Goal: Task Accomplishment & Management: Manage account settings

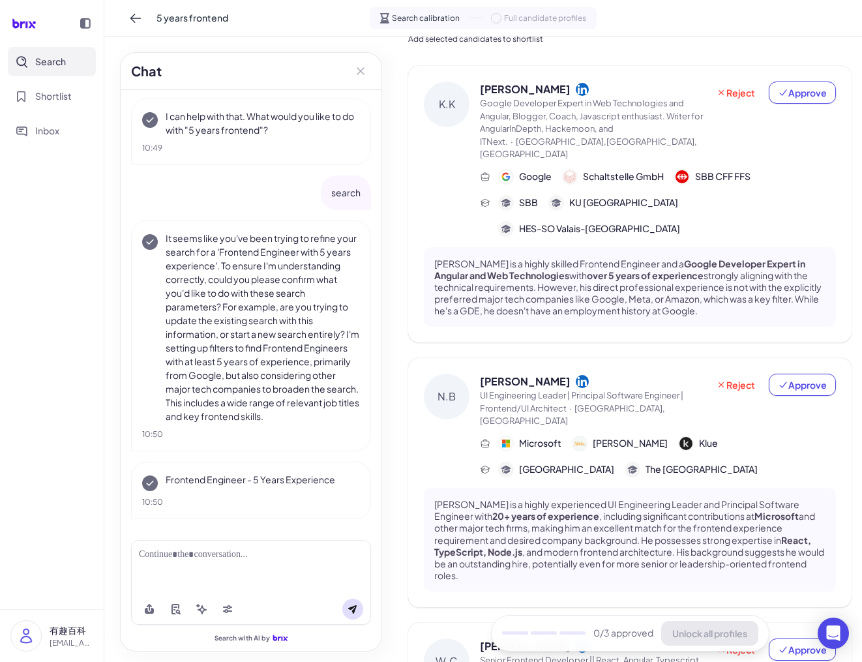
scroll to position [65, 0]
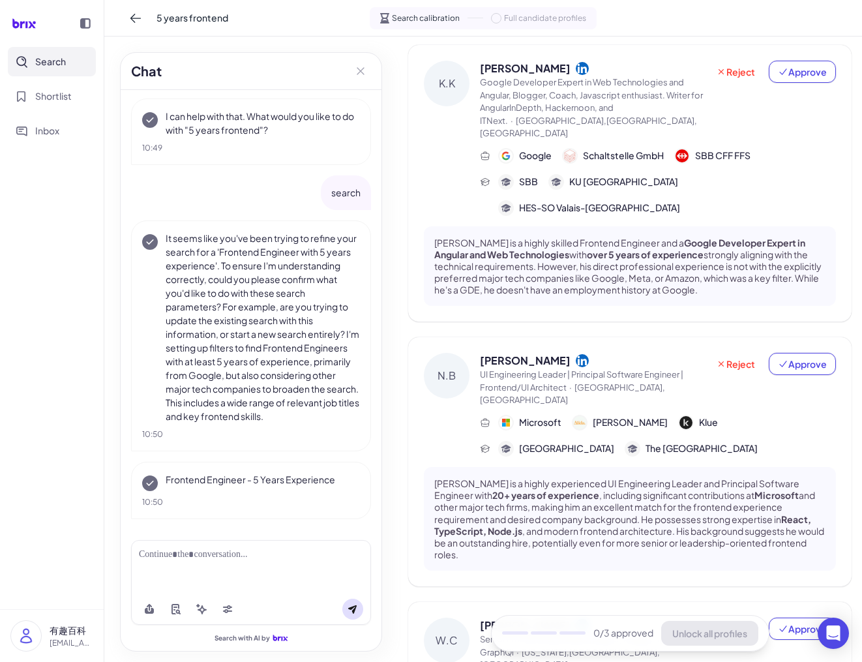
click at [557, 14] on span "Full candidate profiles" at bounding box center [545, 18] width 82 height 12
click at [796, 68] on span "Approve" at bounding box center [802, 71] width 49 height 13
click at [789, 357] on span "Approve" at bounding box center [802, 363] width 49 height 13
click at [791, 622] on span "Approve" at bounding box center [802, 628] width 49 height 13
click at [717, 637] on span "Unlock all profiles" at bounding box center [709, 633] width 75 height 12
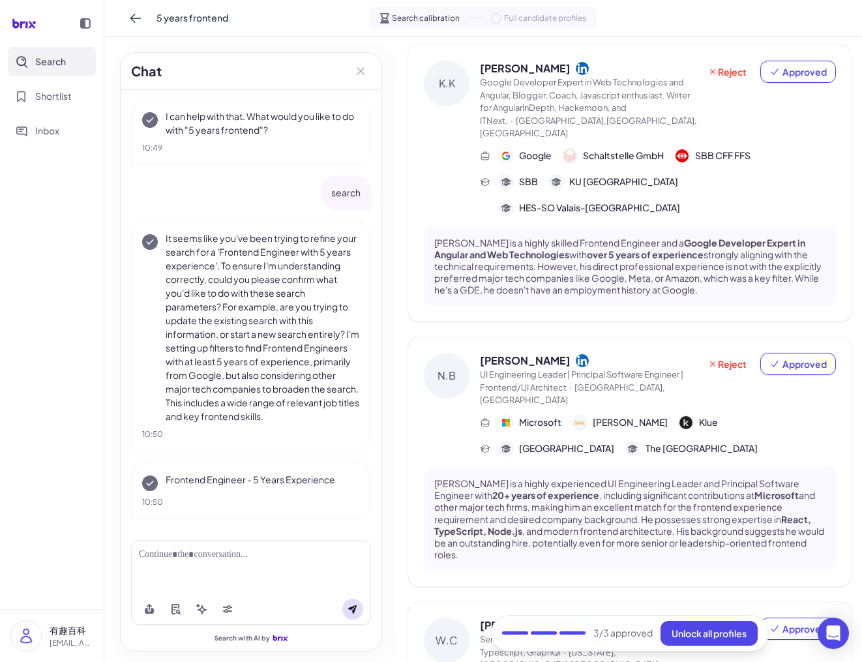
scroll to position [94, 0]
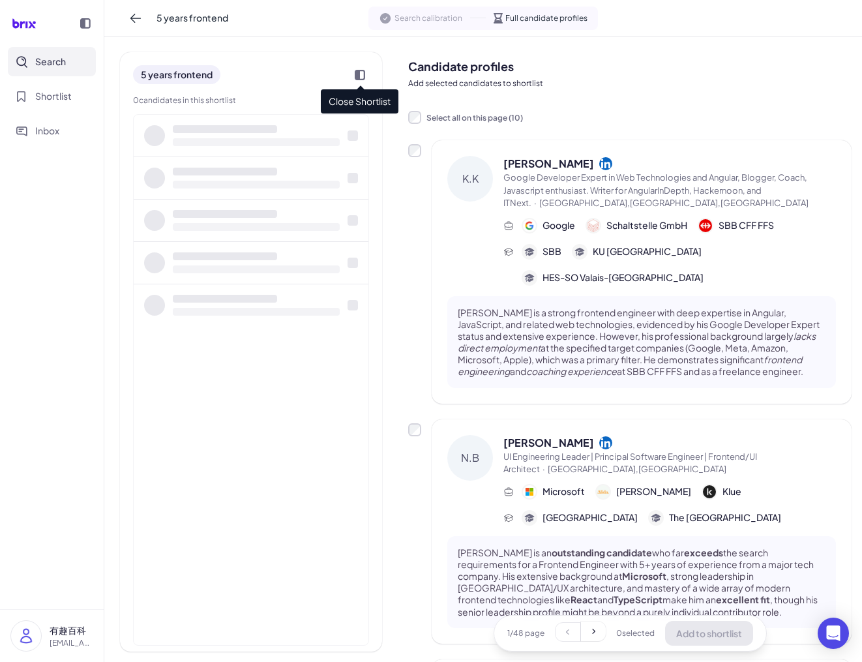
click at [363, 74] on icon at bounding box center [360, 75] width 10 height 10
click at [354, 78] on div at bounding box center [360, 75] width 18 height 18
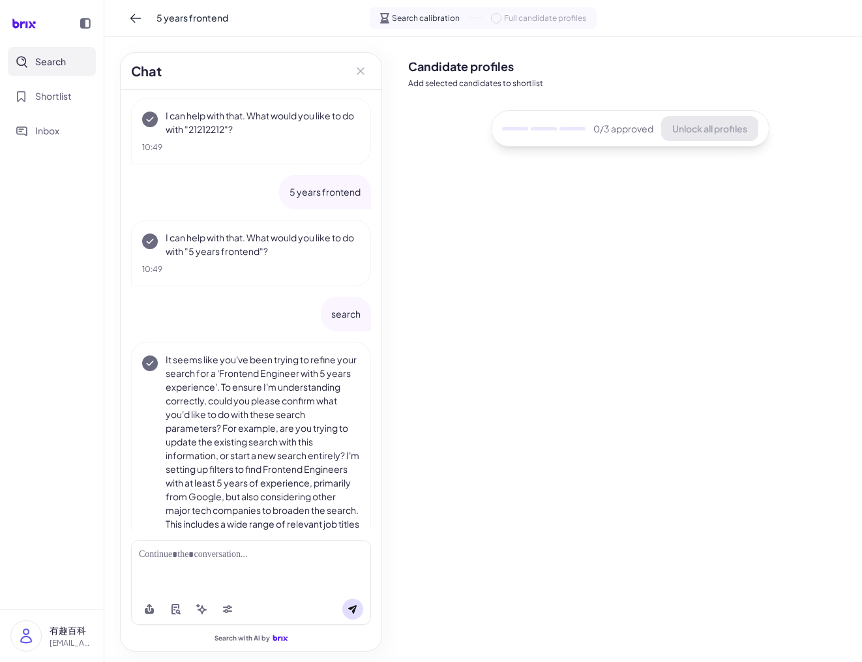
scroll to position [1117, 0]
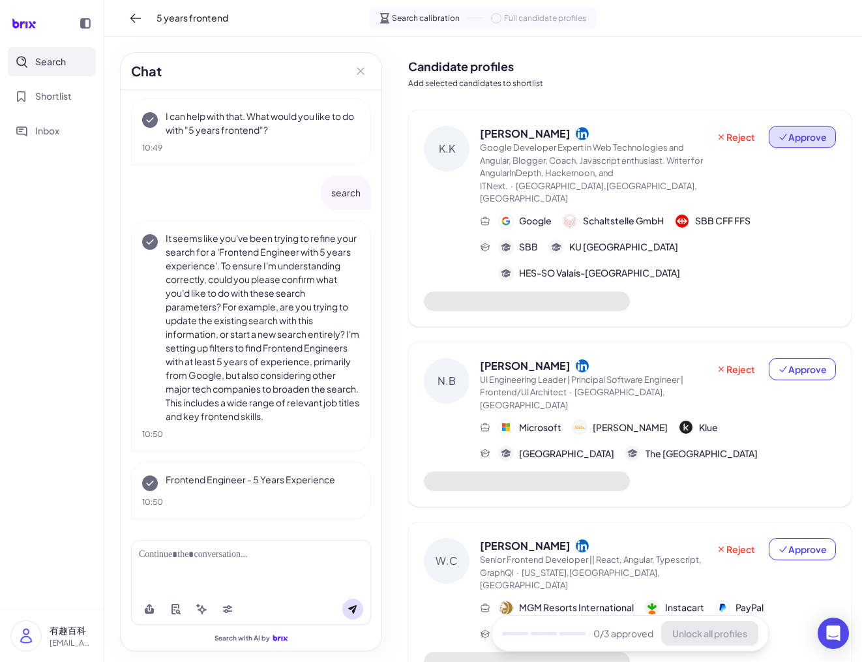
click at [779, 138] on icon at bounding box center [782, 137] width 7 height 7
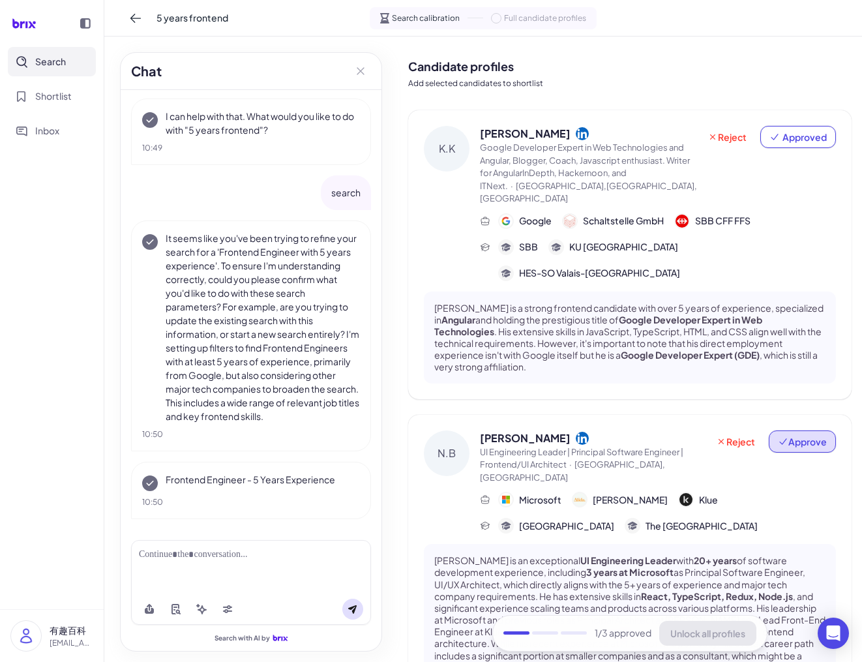
click at [781, 436] on icon at bounding box center [783, 441] width 10 height 10
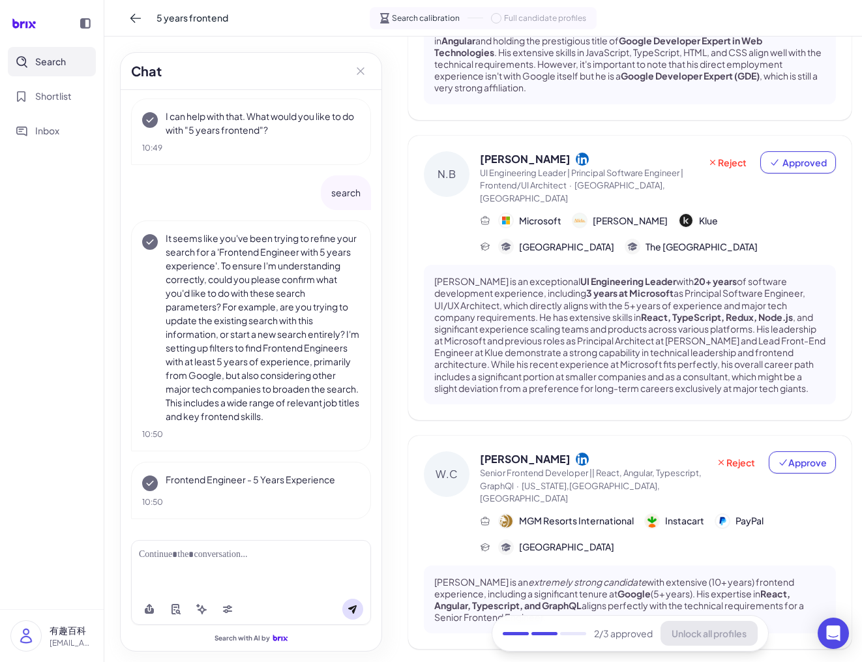
scroll to position [326, 0]
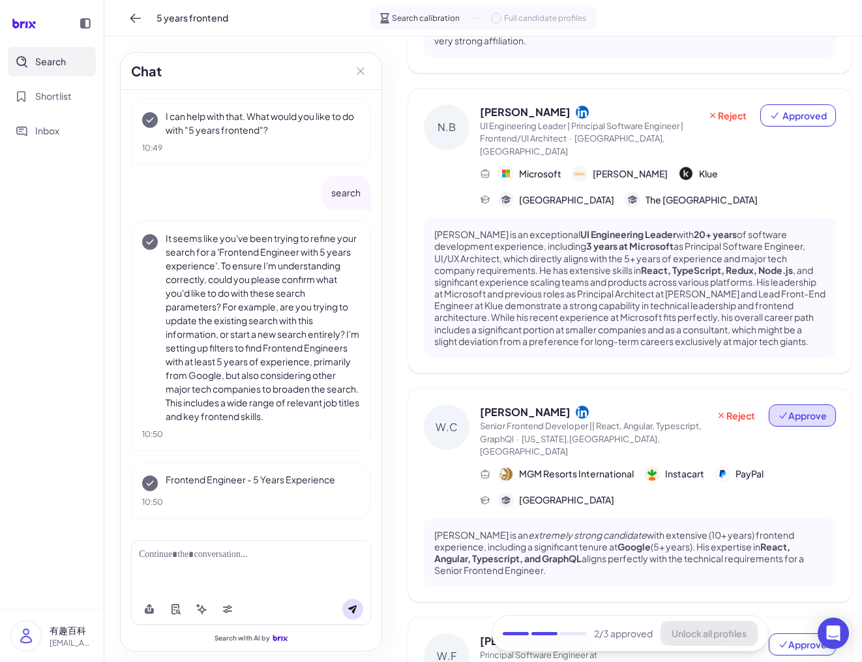
click at [781, 410] on icon at bounding box center [783, 415] width 10 height 10
click at [695, 632] on span "Unlock all profiles" at bounding box center [709, 633] width 75 height 12
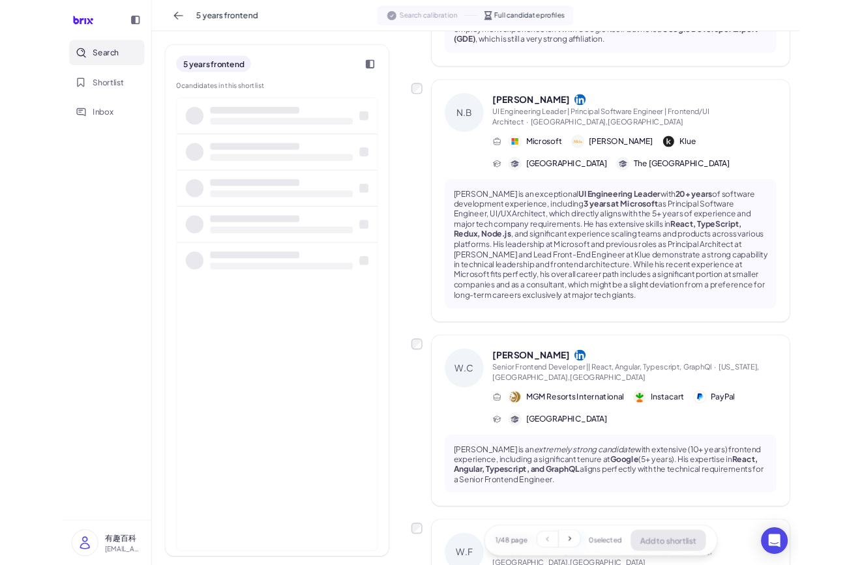
scroll to position [342, 0]
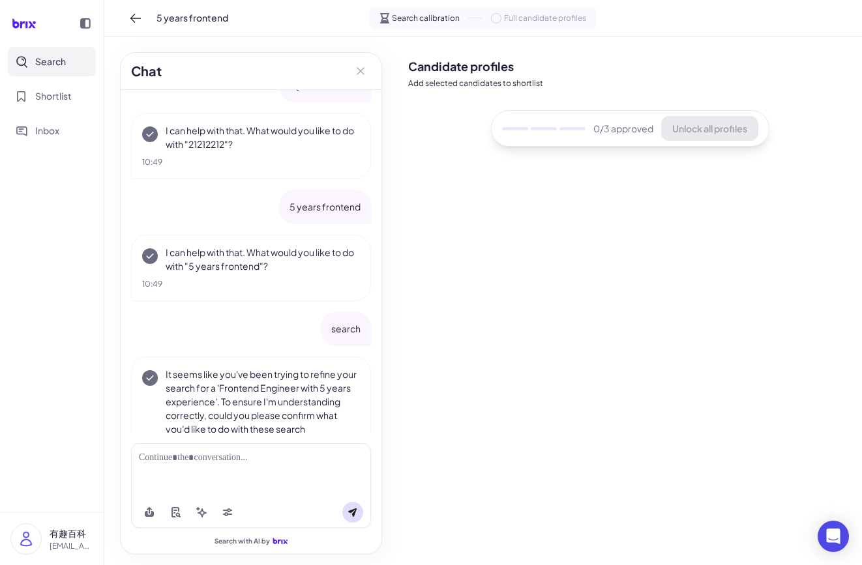
scroll to position [1213, 0]
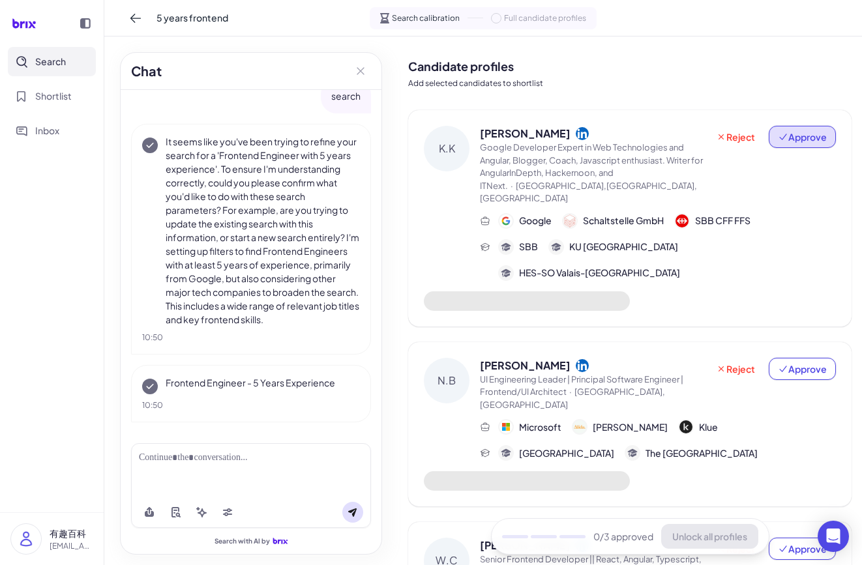
click at [779, 131] on span "Approve" at bounding box center [802, 136] width 49 height 13
click at [816, 358] on button "Approve" at bounding box center [802, 369] width 67 height 22
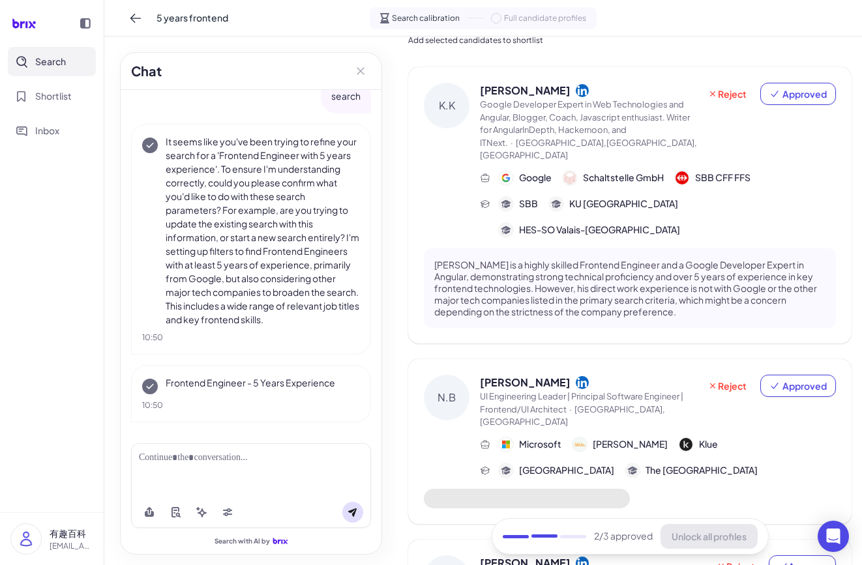
scroll to position [196, 0]
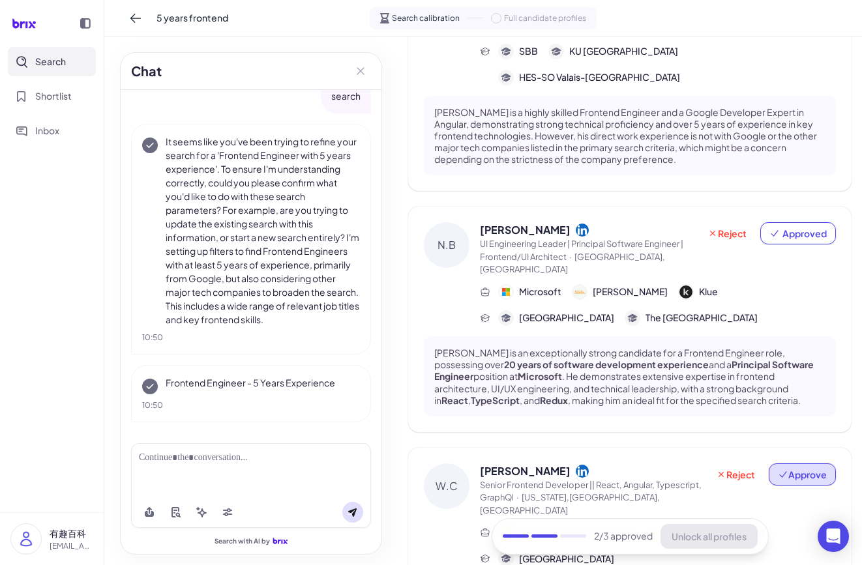
click at [811, 468] on span "Approve" at bounding box center [802, 474] width 49 height 13
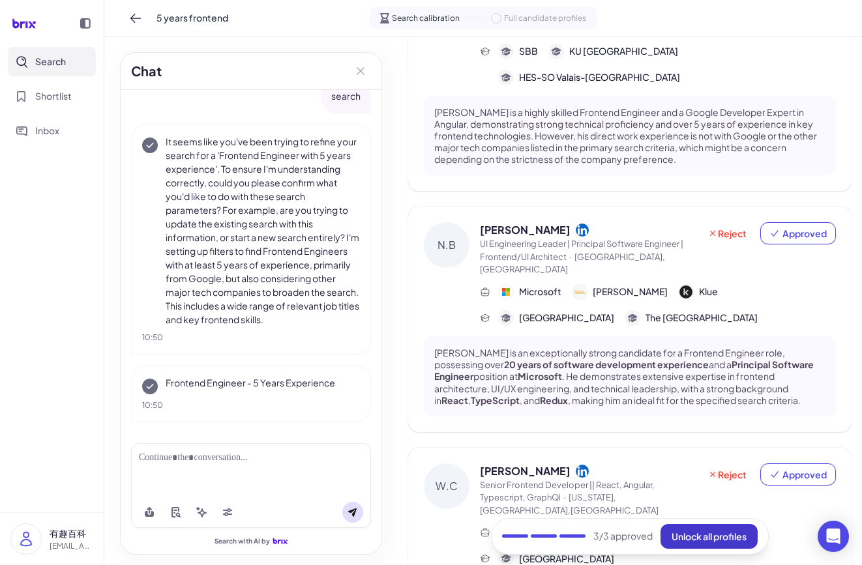
click at [708, 535] on span "Unlock all profiles" at bounding box center [709, 537] width 75 height 12
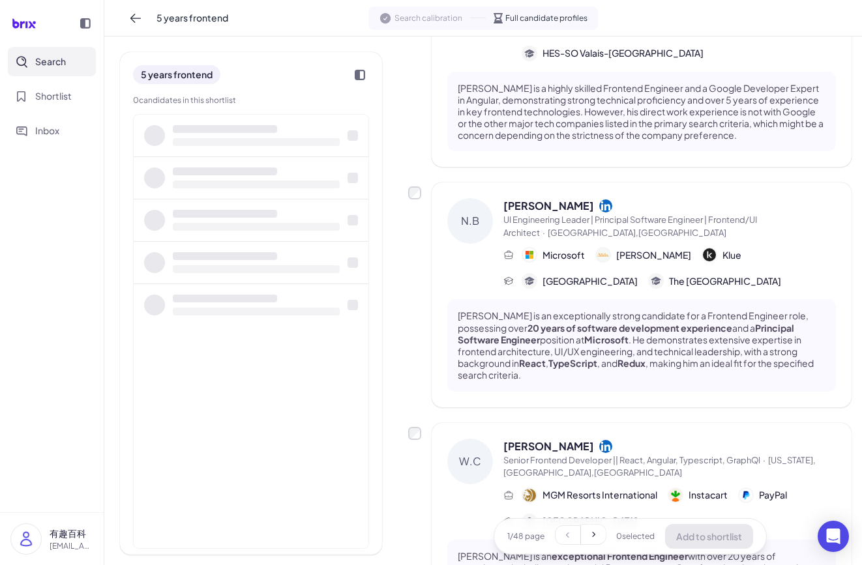
click at [142, 76] on div "5 years frontend" at bounding box center [176, 74] width 87 height 19
click at [147, 76] on div "5 years frontend" at bounding box center [176, 74] width 87 height 19
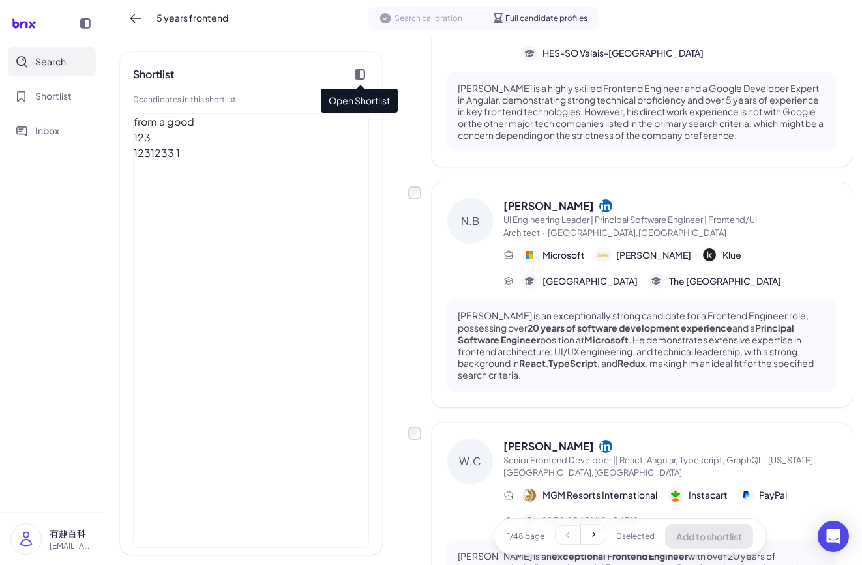
click at [356, 74] on icon at bounding box center [360, 74] width 10 height 10
click at [164, 74] on div "Shortlist" at bounding box center [153, 75] width 41 height 16
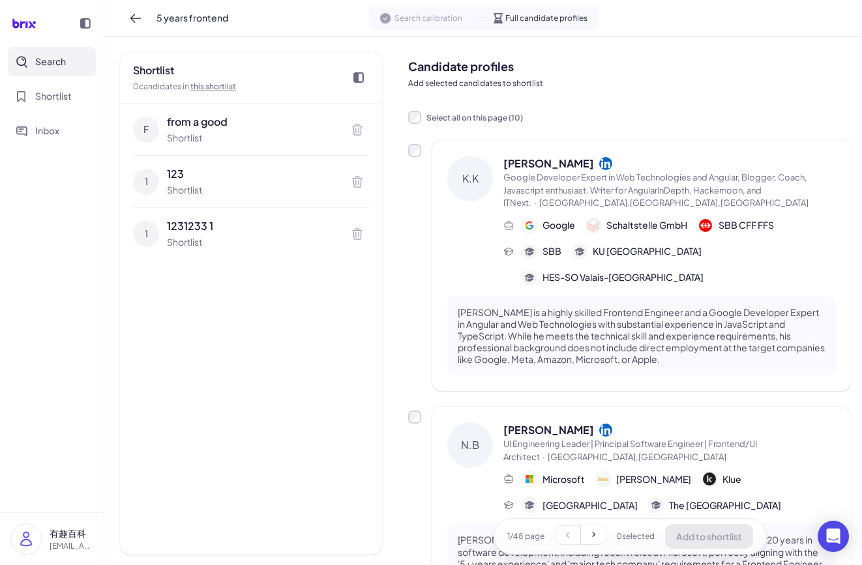
click at [359, 76] on icon at bounding box center [358, 77] width 10 height 10
click at [215, 84] on link "this shortlist" at bounding box center [213, 87] width 46 height 10
click at [167, 76] on div "Shortlist" at bounding box center [184, 71] width 103 height 16
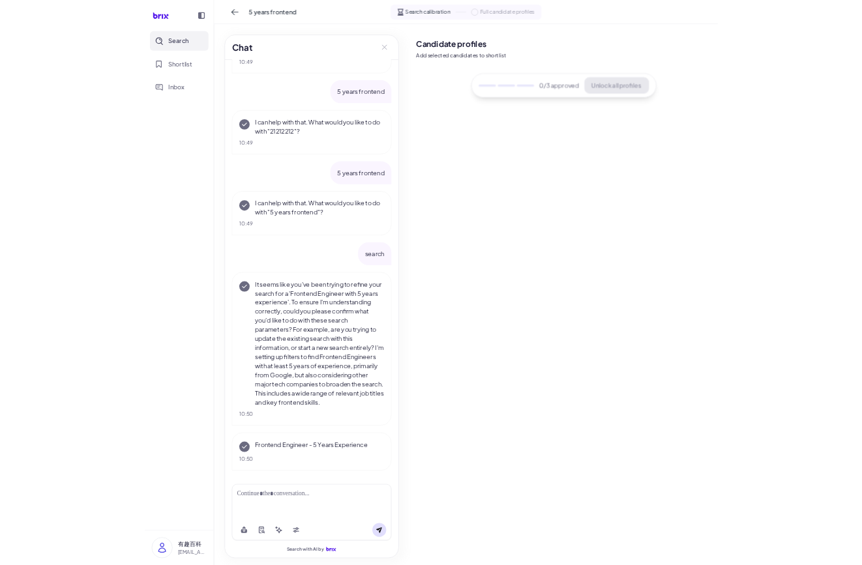
scroll to position [928, 0]
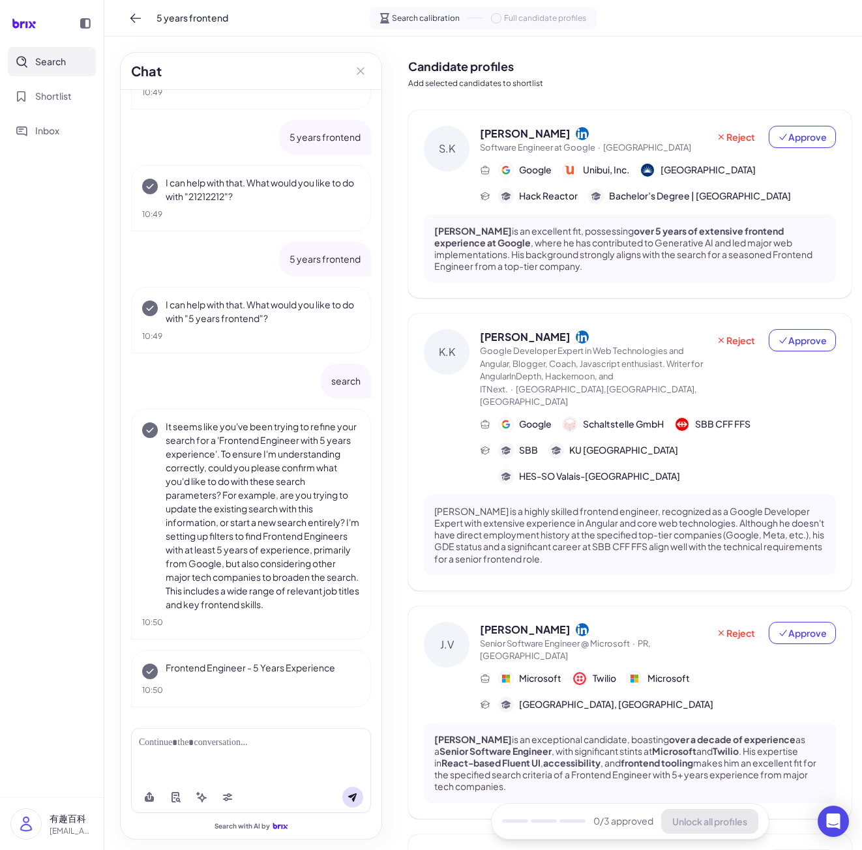
click at [795, 125] on div "S.K [PERSON_NAME] Software Engineer at Google · [GEOGRAPHIC_DATA] Reject Approv…" at bounding box center [629, 204] width 443 height 188
click at [793, 147] on button "Approve" at bounding box center [802, 137] width 67 height 22
click at [790, 347] on span "Approve" at bounding box center [802, 340] width 49 height 13
click at [802, 627] on span "Approve" at bounding box center [802, 633] width 49 height 13
click at [704, 821] on span "Unlock all profiles" at bounding box center [709, 822] width 75 height 12
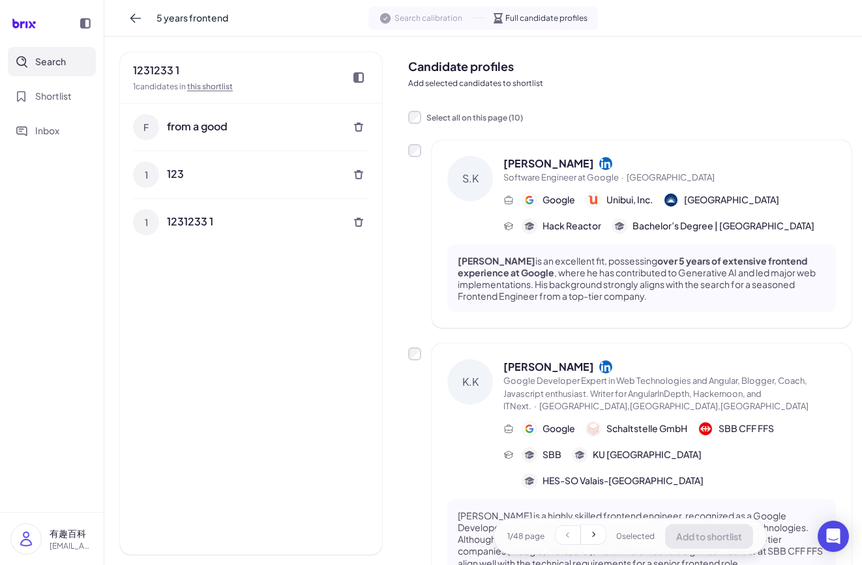
click at [159, 63] on div "1231233 1" at bounding box center [183, 71] width 100 height 16
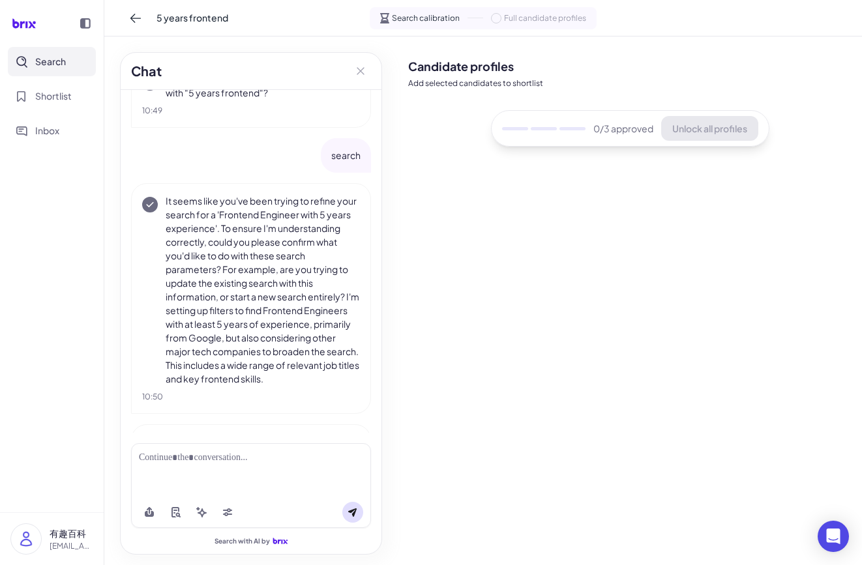
scroll to position [1213, 0]
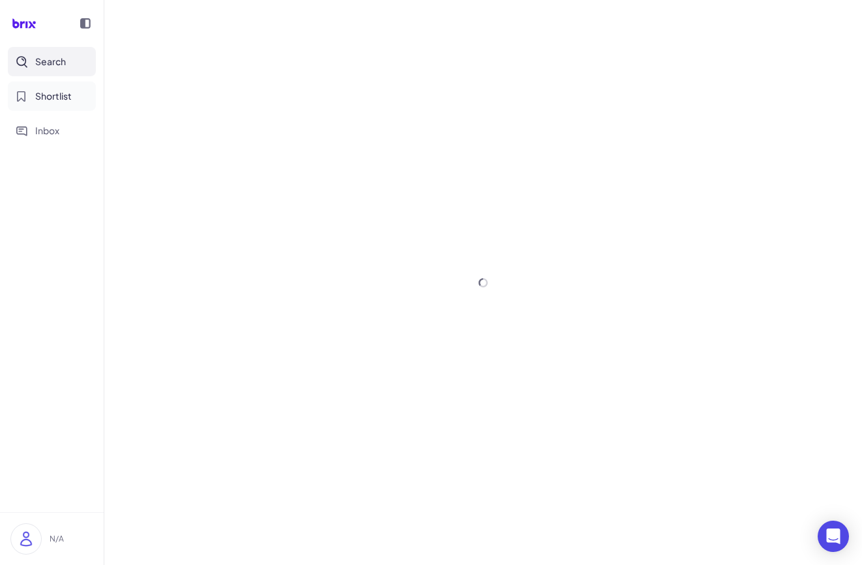
click at [55, 105] on button "Shortlist" at bounding box center [52, 96] width 88 height 29
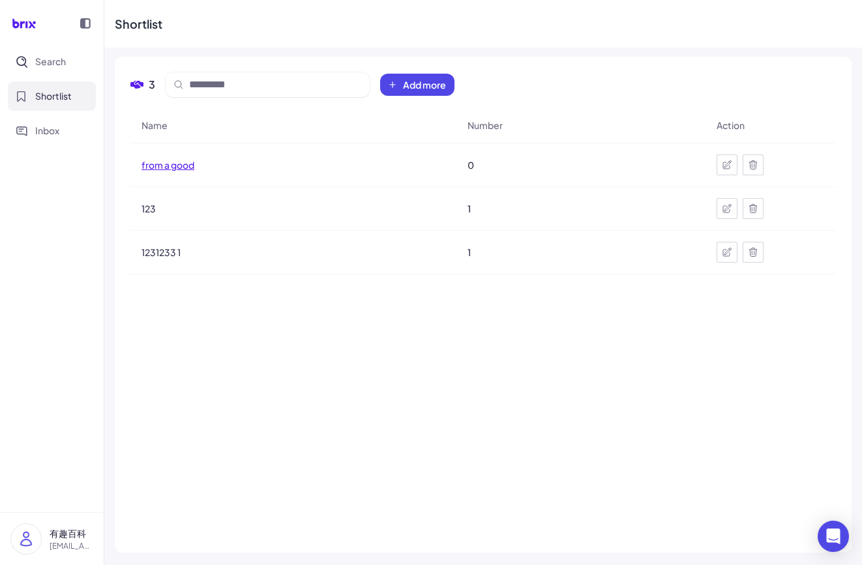
click at [154, 162] on span "from a good" at bounding box center [168, 164] width 53 height 13
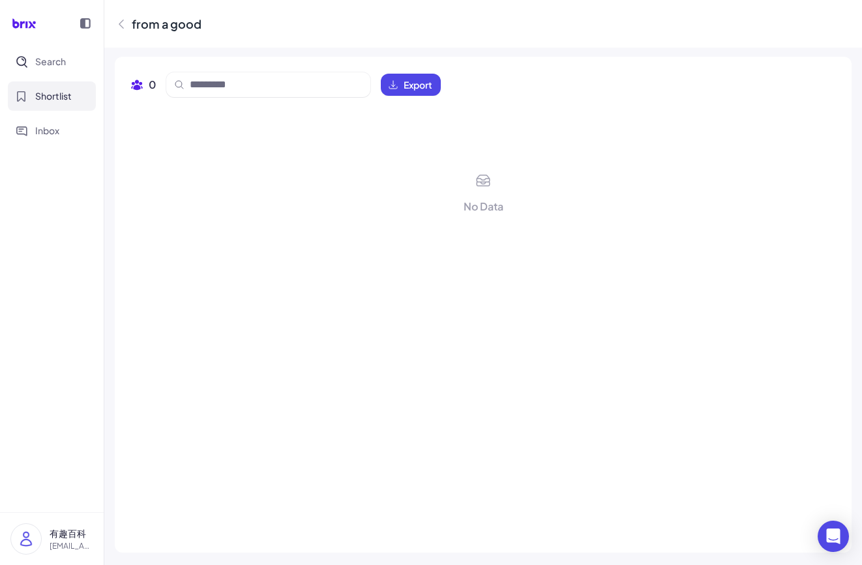
click at [116, 29] on icon at bounding box center [121, 24] width 13 height 13
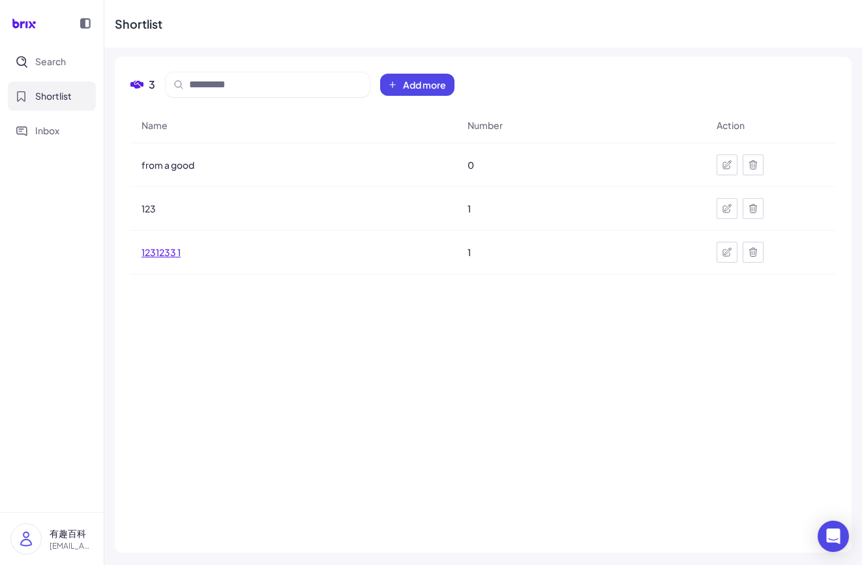
click at [166, 249] on span "1231233 1" at bounding box center [161, 252] width 39 height 13
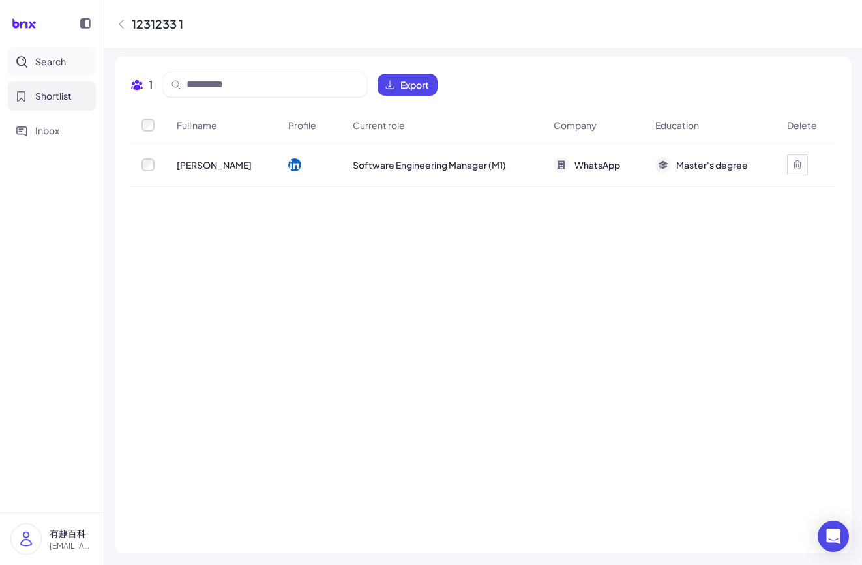
click at [63, 56] on span "Search" at bounding box center [50, 62] width 31 height 14
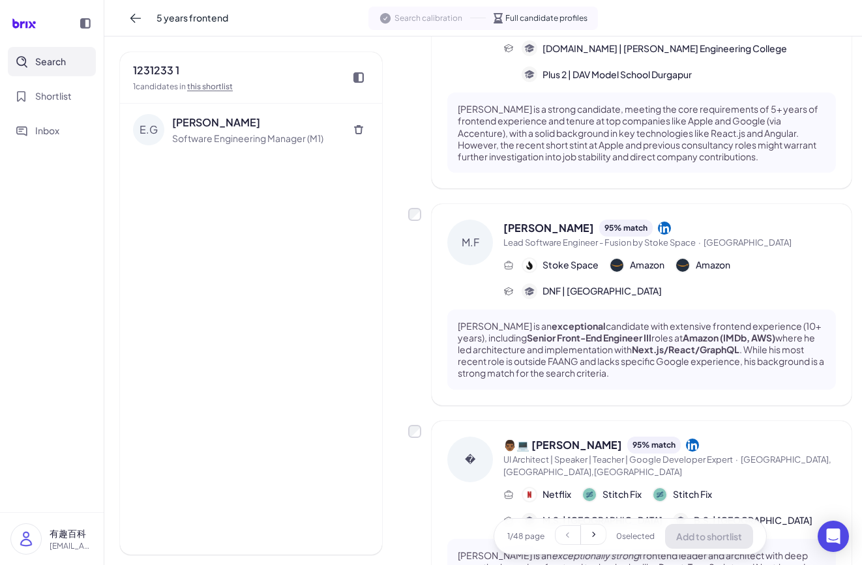
scroll to position [1435, 0]
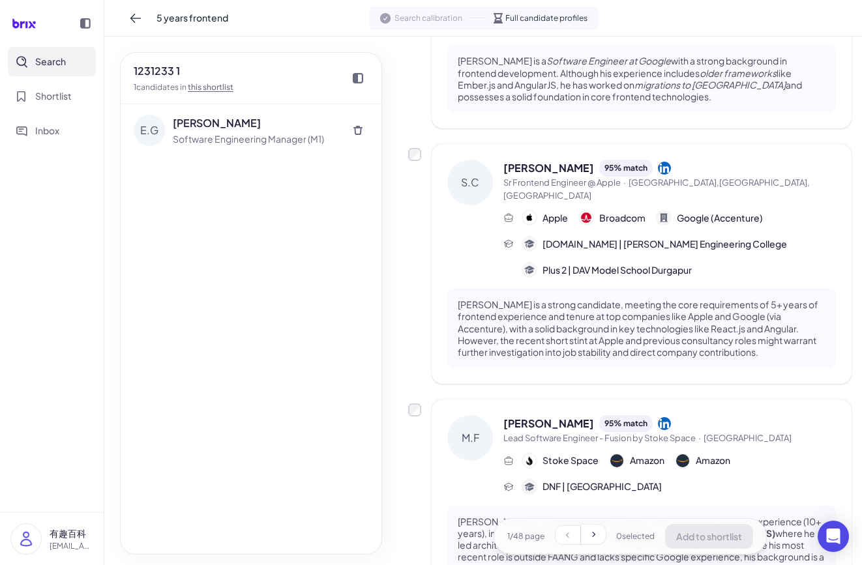
click at [211, 134] on div "Software Engineering Manager (M1)" at bounding box center [256, 139] width 167 height 14
click at [48, 112] on div "Search Shortlist Inbox" at bounding box center [52, 96] width 104 height 98
click at [50, 101] on span "Shortlist" at bounding box center [53, 96] width 37 height 14
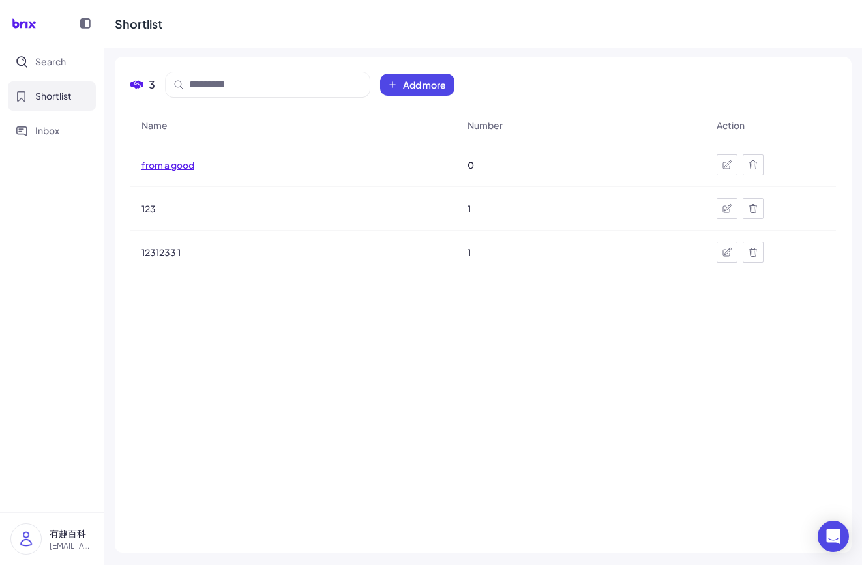
click at [173, 163] on span "from a good" at bounding box center [168, 164] width 53 height 13
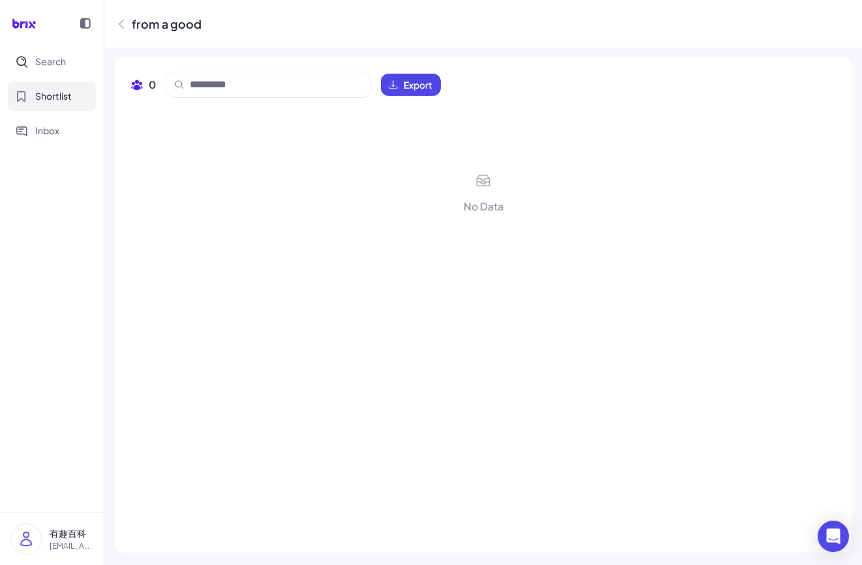
click at [121, 23] on icon at bounding box center [121, 24] width 13 height 13
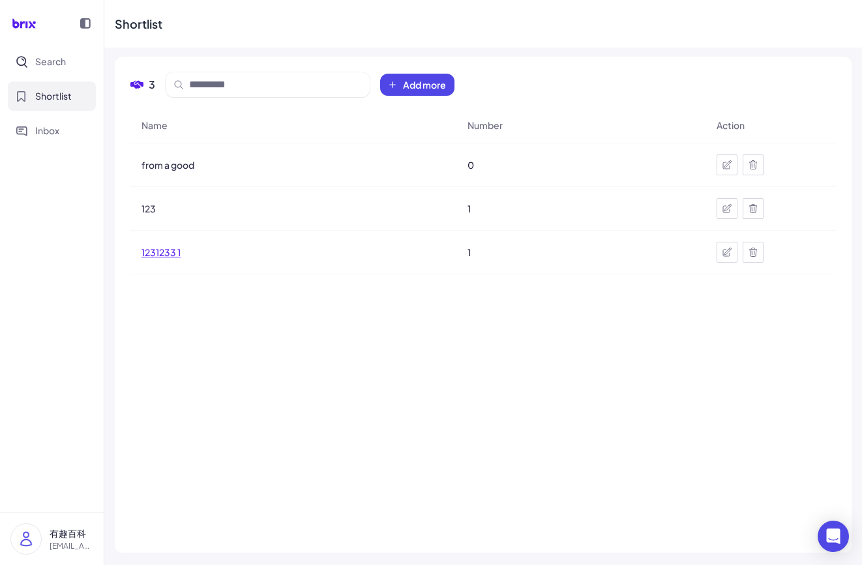
click at [155, 246] on span "1231233 1" at bounding box center [161, 252] width 39 height 13
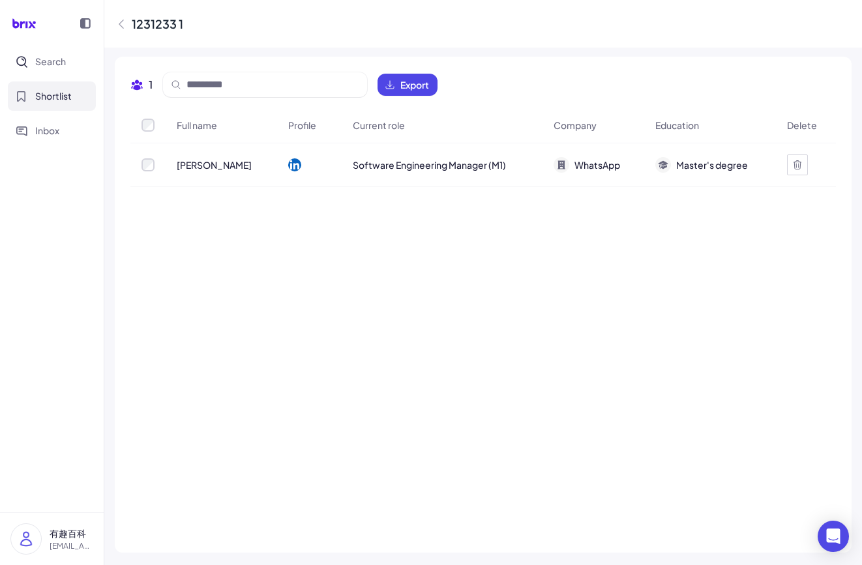
click at [178, 169] on span "[PERSON_NAME]" at bounding box center [214, 164] width 75 height 13
click at [502, 164] on span "Software Engineering Manager (M1)" at bounding box center [429, 164] width 153 height 13
click at [607, 164] on span "WhatsApp" at bounding box center [598, 164] width 46 height 13
click at [700, 168] on span "Master's degree" at bounding box center [712, 164] width 72 height 13
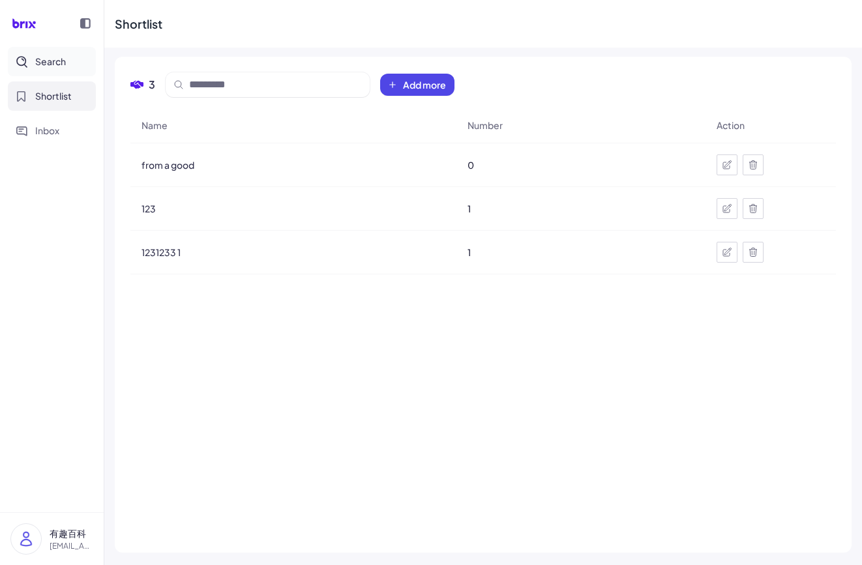
click at [34, 64] on button "Search" at bounding box center [52, 61] width 88 height 29
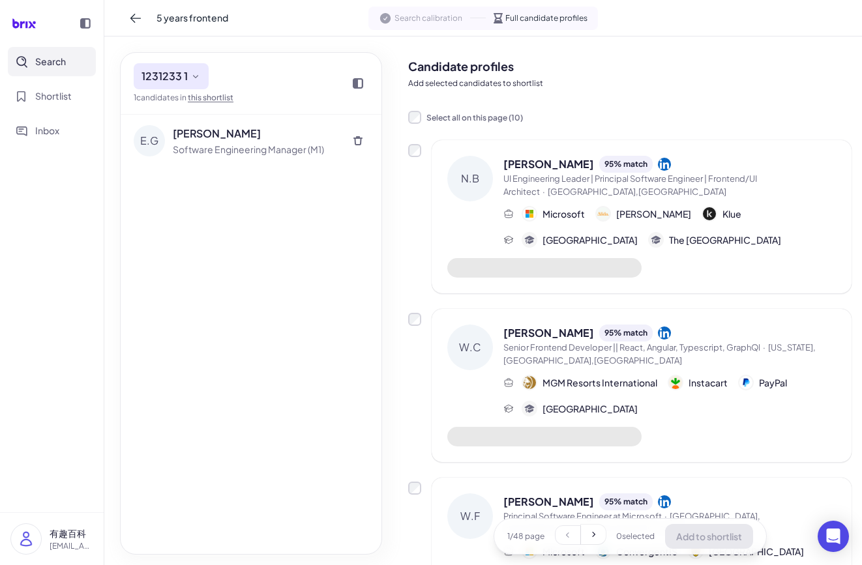
click at [179, 70] on span "1231233 1" at bounding box center [165, 76] width 46 height 16
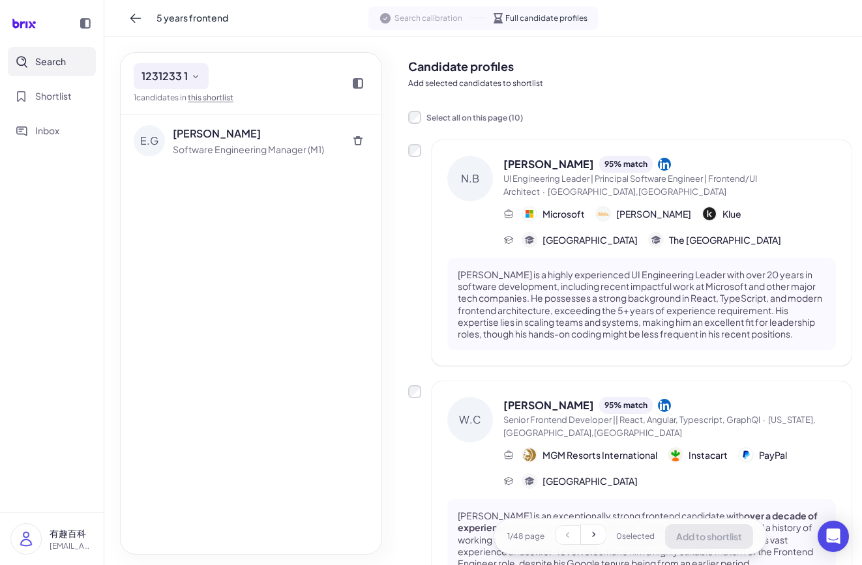
click at [230, 71] on div "1231233 1 1 candidates in this shortlist" at bounding box center [184, 83] width 100 height 40
click at [196, 79] on icon at bounding box center [195, 76] width 10 height 10
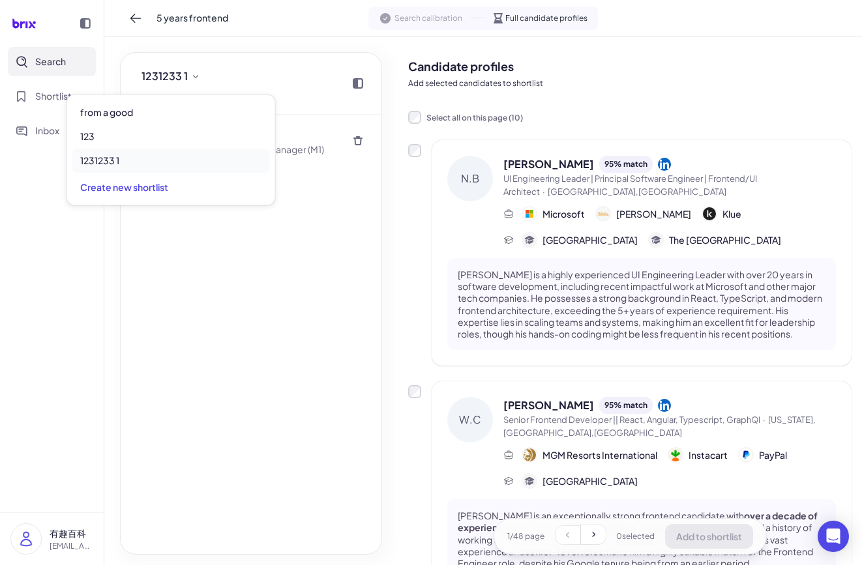
click at [245, 70] on div "1231233 1 1 candidates in this shortlist" at bounding box center [251, 84] width 261 height 62
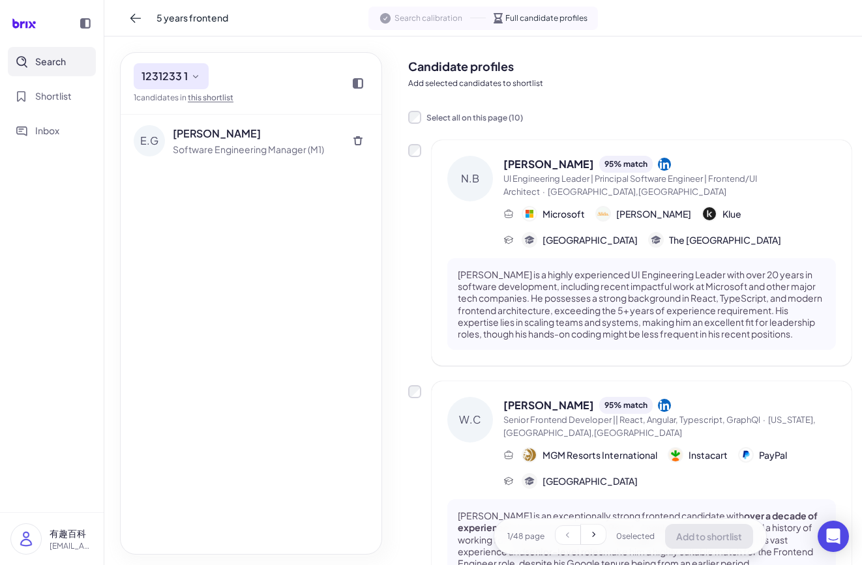
click at [181, 80] on span "1231233 1" at bounding box center [165, 76] width 46 height 16
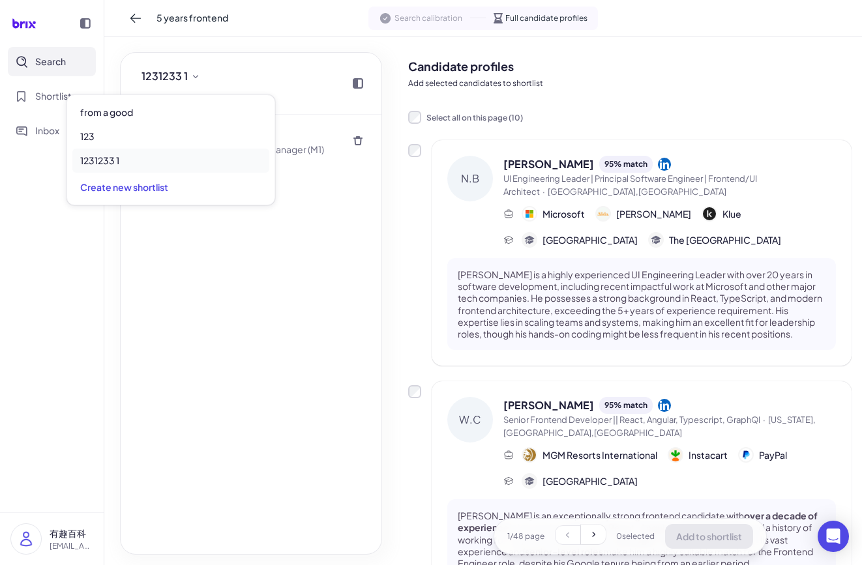
click at [296, 79] on div "1231233 1 1 candidates in this shortlist" at bounding box center [251, 84] width 261 height 62
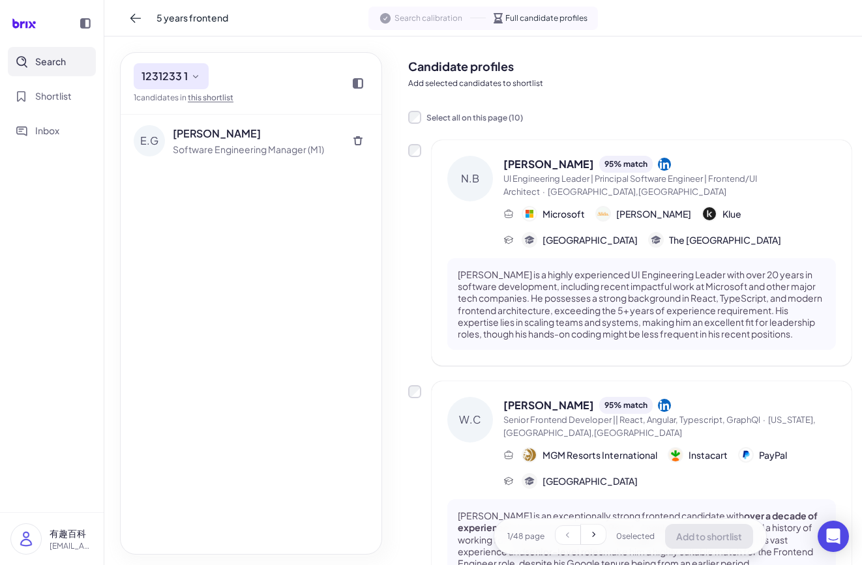
click at [196, 78] on icon at bounding box center [195, 76] width 10 height 10
click at [183, 82] on span "1231233 1" at bounding box center [165, 76] width 46 height 16
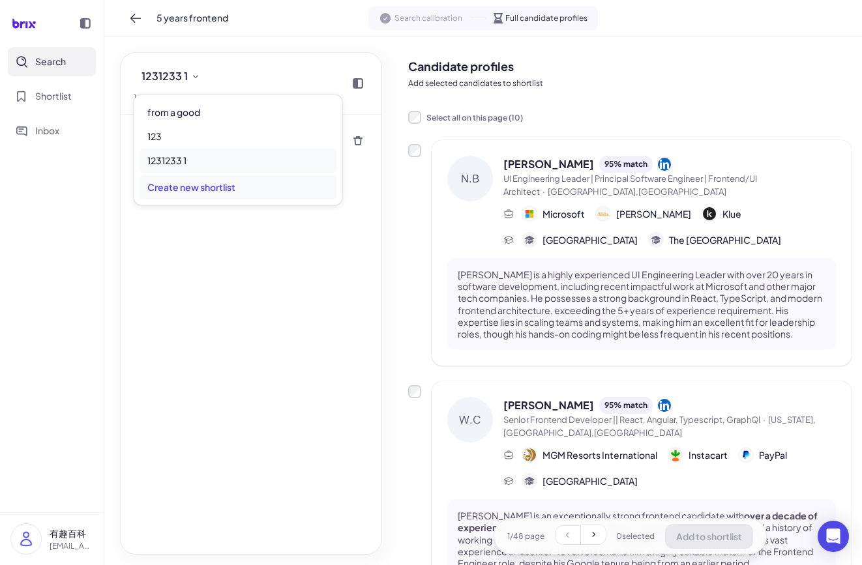
click at [186, 188] on div "Create new shortlist" at bounding box center [238, 187] width 197 height 24
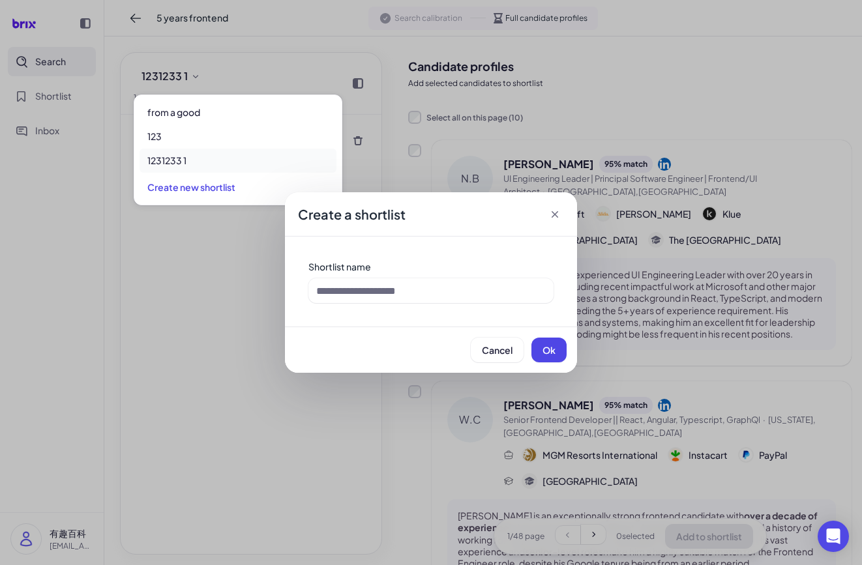
click at [557, 213] on icon at bounding box center [554, 214] width 13 height 13
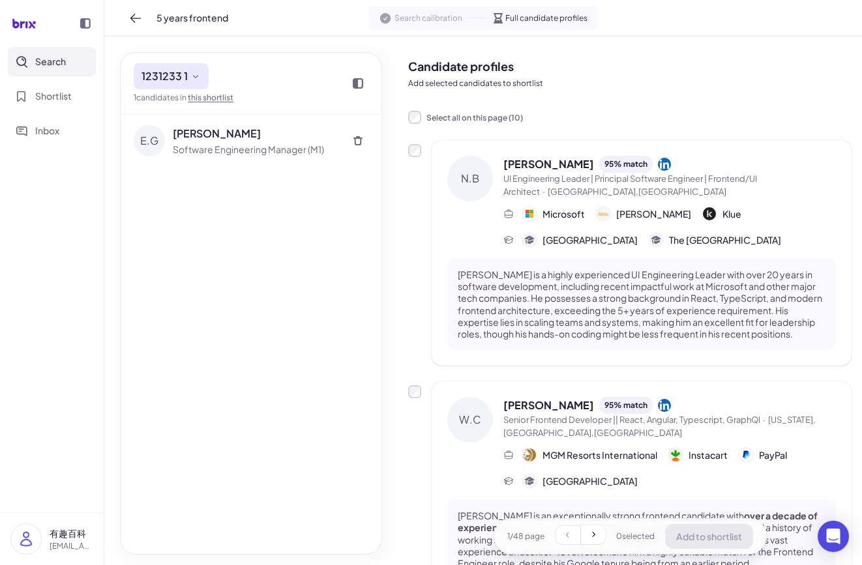
click at [182, 71] on span "1231233 1" at bounding box center [165, 76] width 46 height 16
click at [243, 191] on div at bounding box center [251, 335] width 261 height 440
click at [194, 76] on icon at bounding box center [195, 76] width 5 height 3
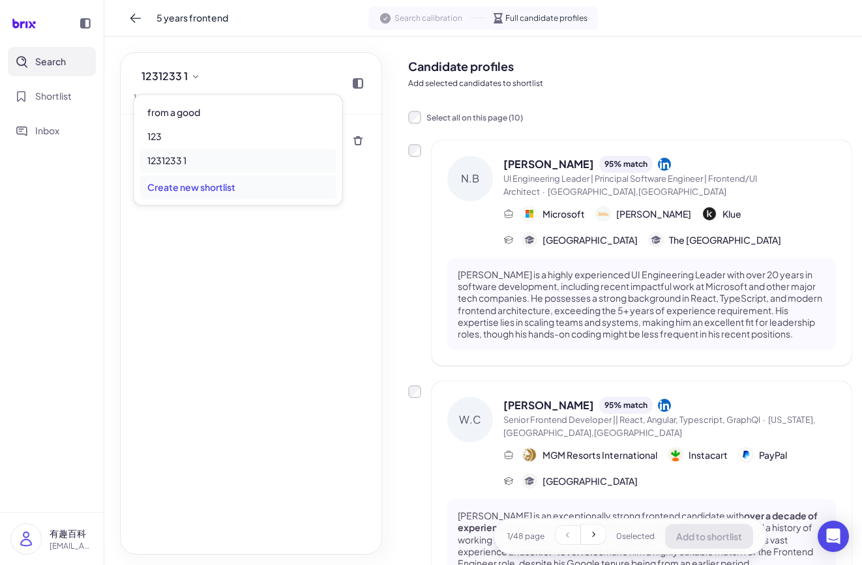
click at [222, 192] on div "Create new shortlist" at bounding box center [238, 187] width 197 height 24
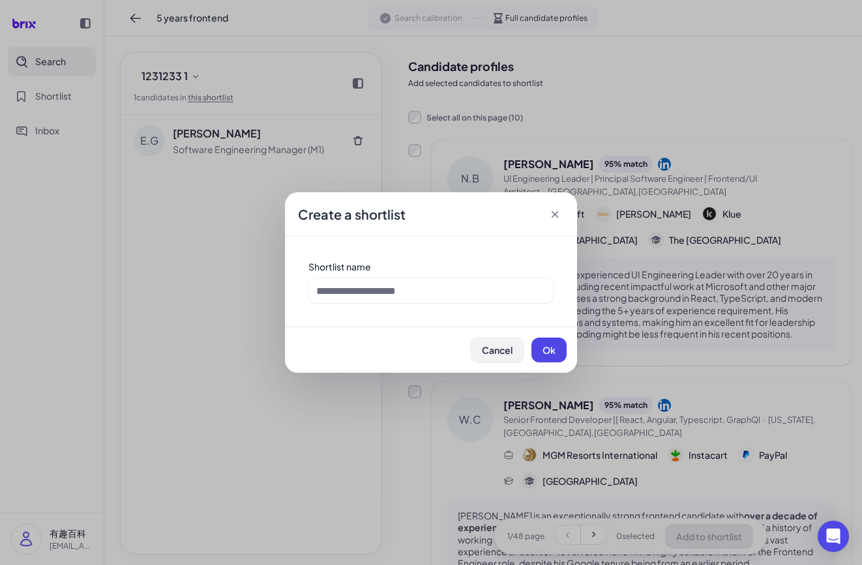
click at [503, 352] on span "Cancel" at bounding box center [497, 350] width 31 height 12
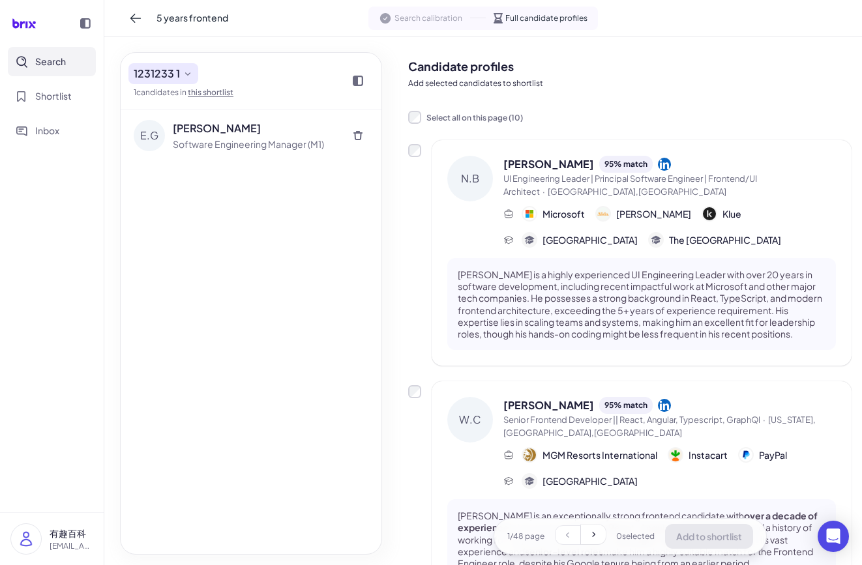
click at [149, 66] on span "1231233 1" at bounding box center [157, 74] width 46 height 16
click at [250, 302] on div "[PERSON_NAME] Software Engineering Manager (M1)" at bounding box center [251, 332] width 261 height 445
click at [183, 75] on icon at bounding box center [188, 73] width 10 height 10
click at [232, 254] on div "[PERSON_NAME] Software Engineering Manager (M1)" at bounding box center [251, 332] width 261 height 445
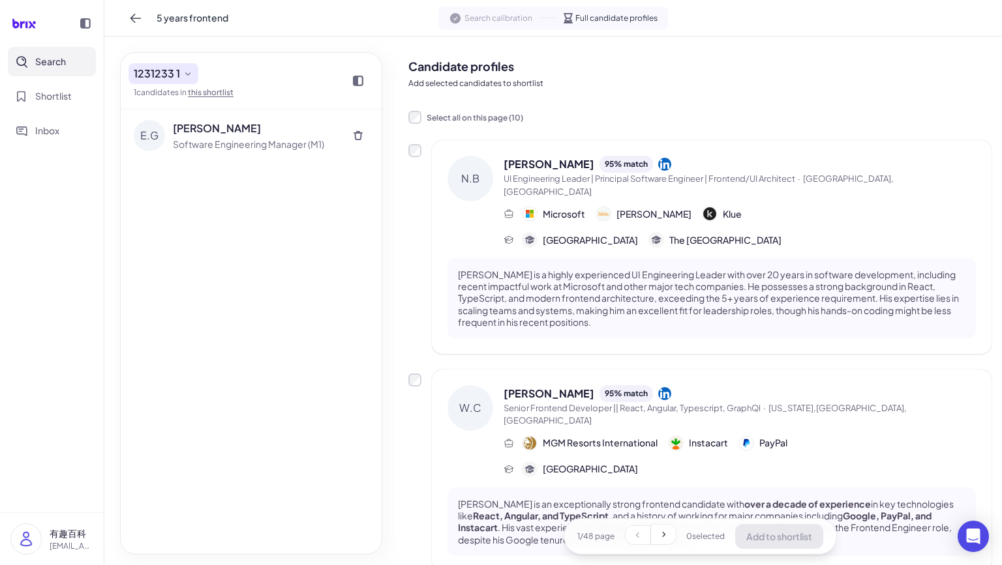
click at [172, 72] on span "1231233 1" at bounding box center [157, 74] width 46 height 16
click at [179, 74] on span "1231233 1" at bounding box center [157, 74] width 46 height 16
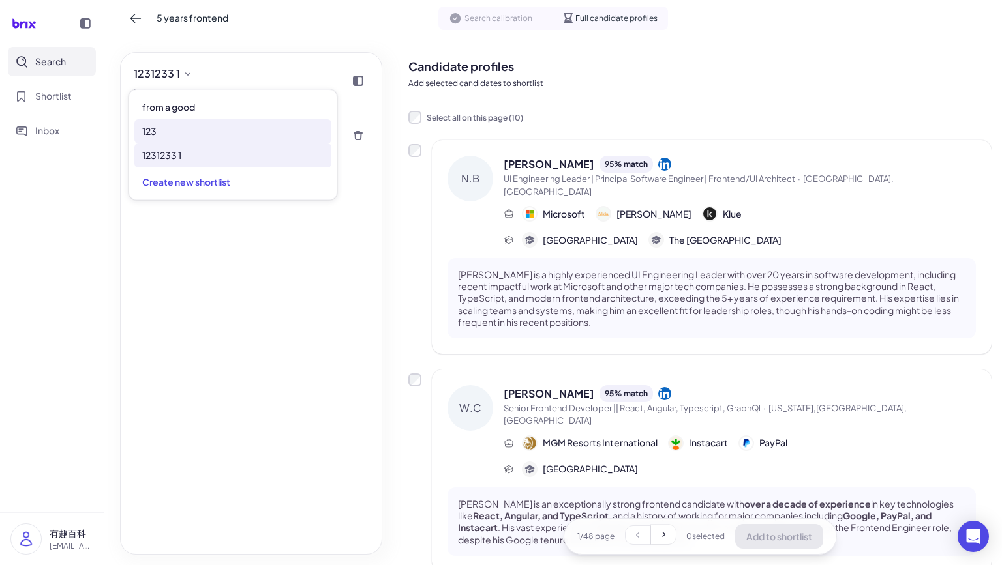
click at [191, 138] on div "123" at bounding box center [232, 131] width 197 height 24
click at [199, 292] on div "F.H Fiona Hopkins Staff Software Engineer" at bounding box center [251, 332] width 261 height 445
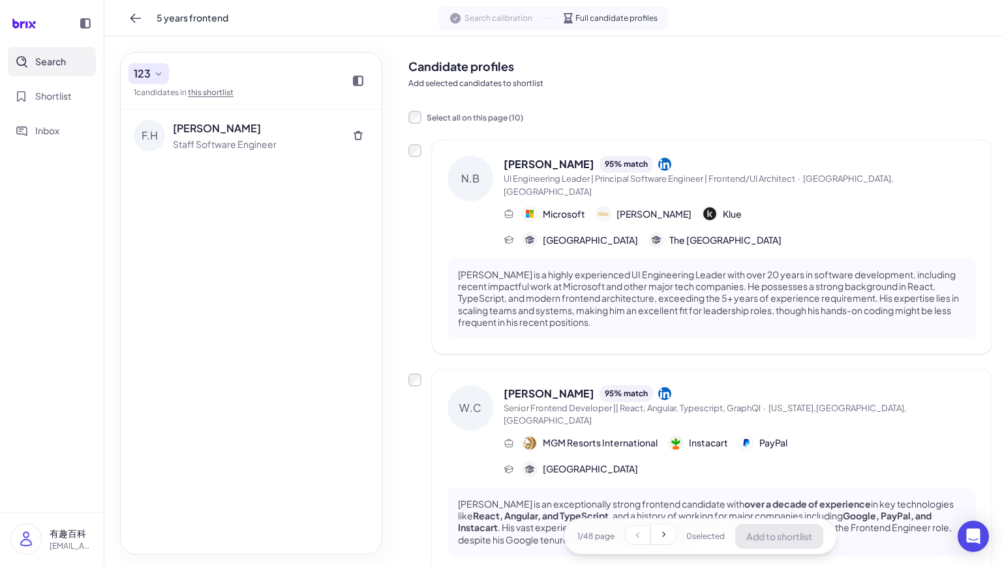
click at [150, 63] on button "123" at bounding box center [148, 73] width 40 height 21
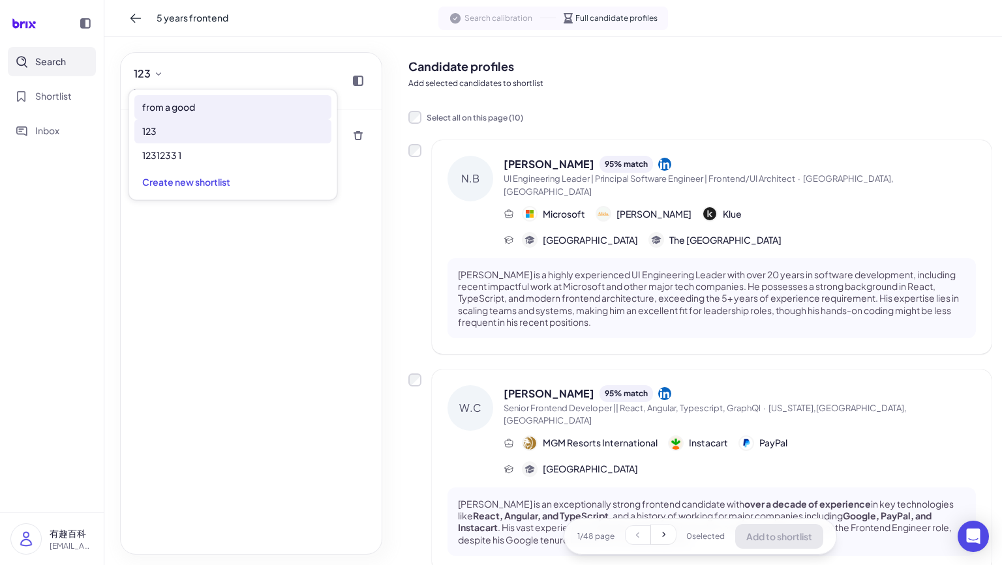
click at [183, 101] on span "from a good" at bounding box center [168, 107] width 53 height 14
click at [249, 302] on div at bounding box center [251, 332] width 261 height 445
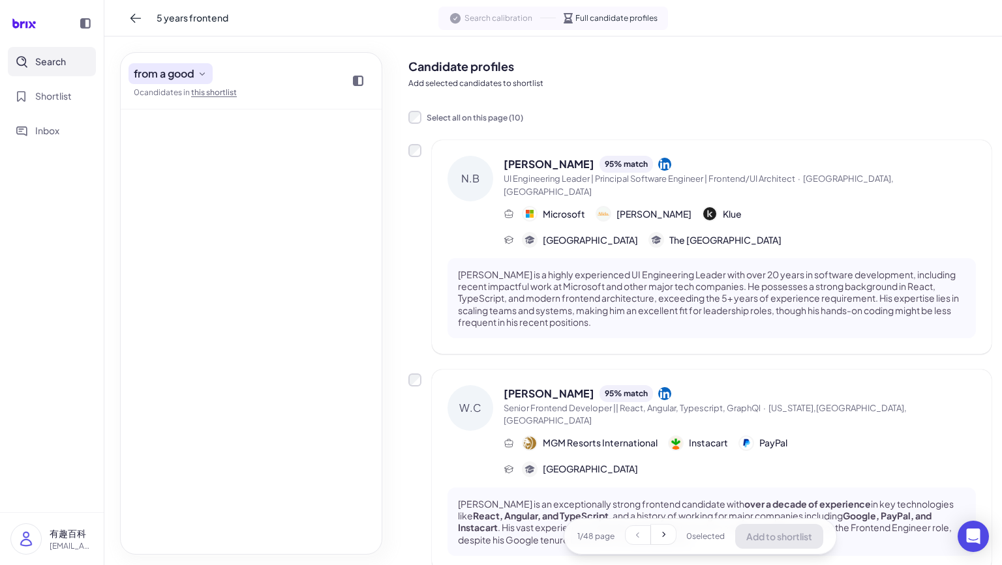
click at [185, 74] on span "from a good" at bounding box center [164, 74] width 61 height 16
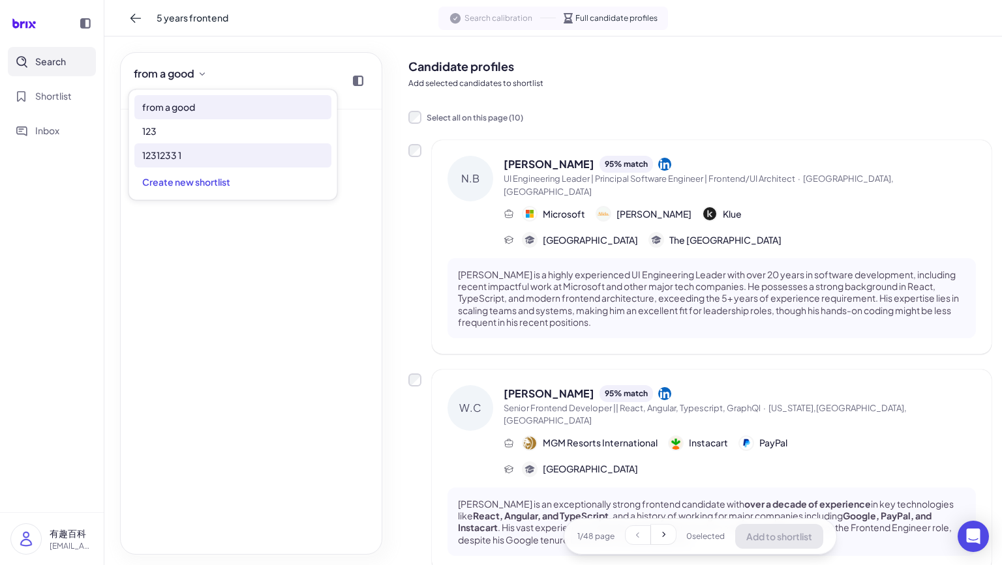
click at [187, 160] on div "1231233 1" at bounding box center [232, 155] width 197 height 24
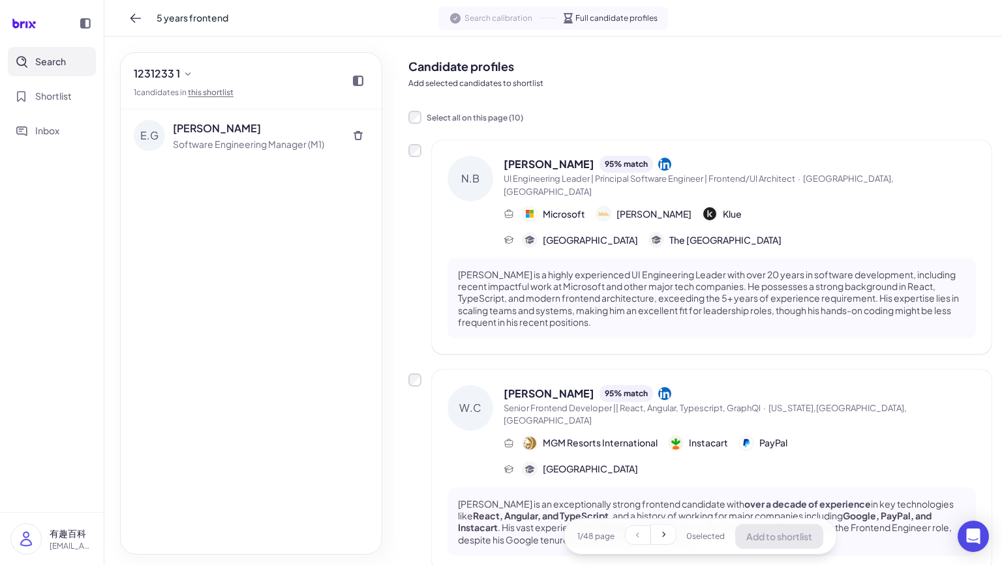
click at [209, 307] on div "[PERSON_NAME] Software Engineering Manager (M1)" at bounding box center [251, 332] width 261 height 445
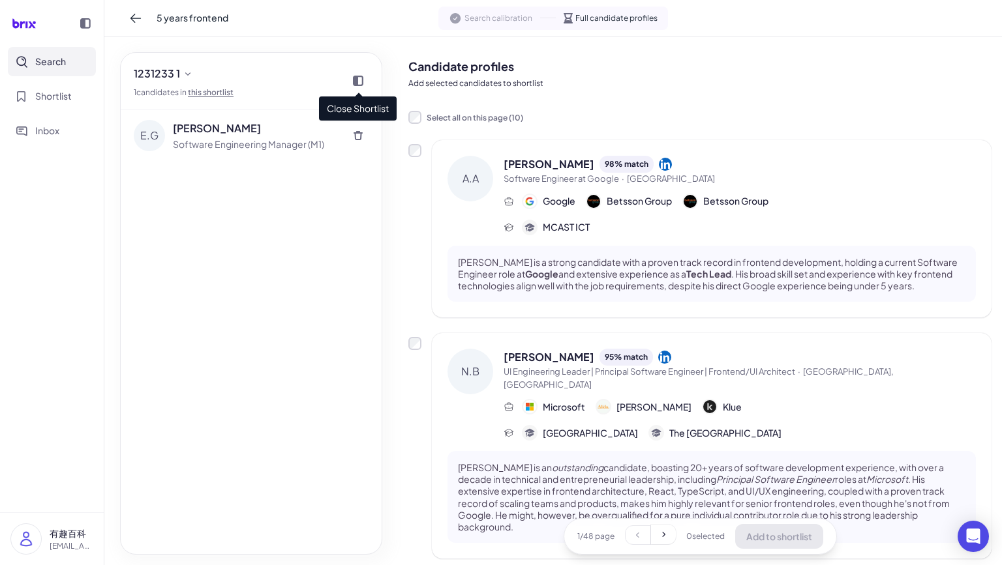
click at [356, 82] on icon at bounding box center [358, 81] width 10 height 10
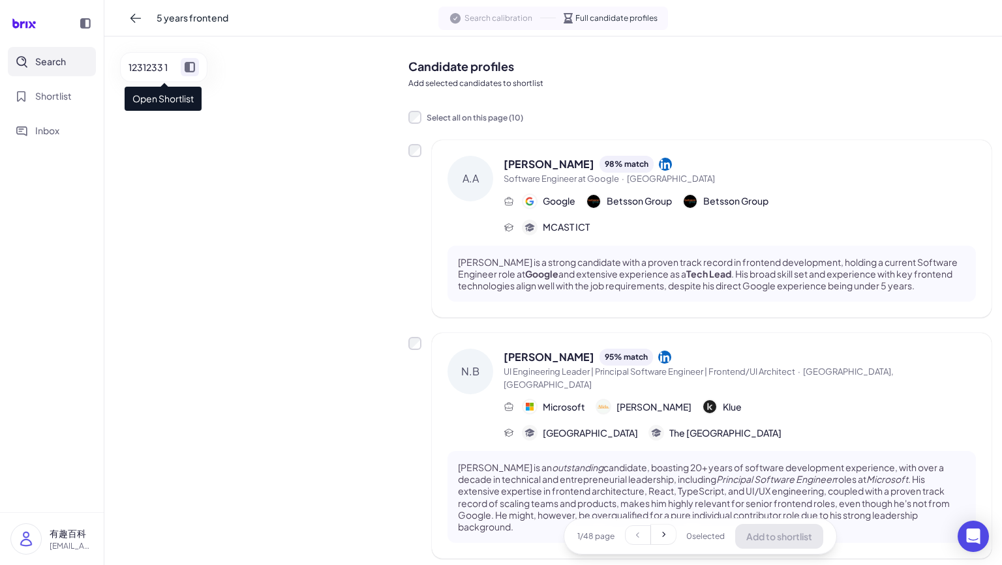
click at [193, 66] on icon at bounding box center [190, 67] width 10 height 10
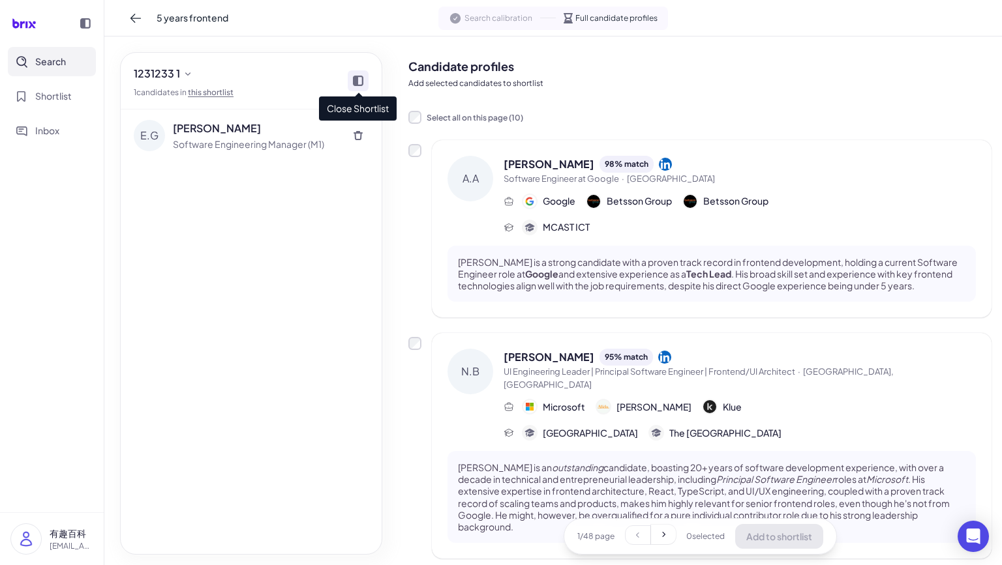
click at [352, 80] on div at bounding box center [358, 80] width 21 height 21
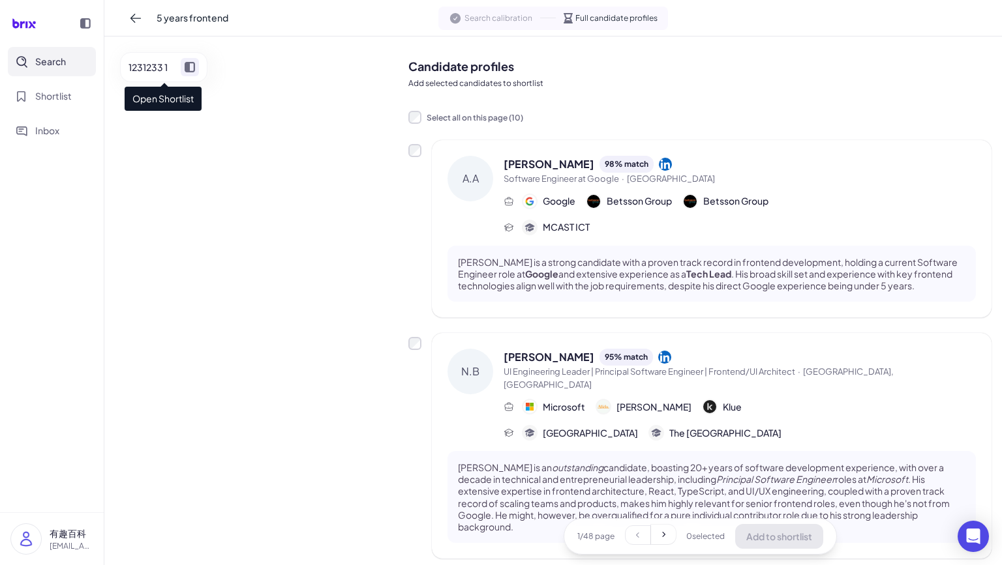
click at [185, 67] on icon at bounding box center [190, 67] width 10 height 10
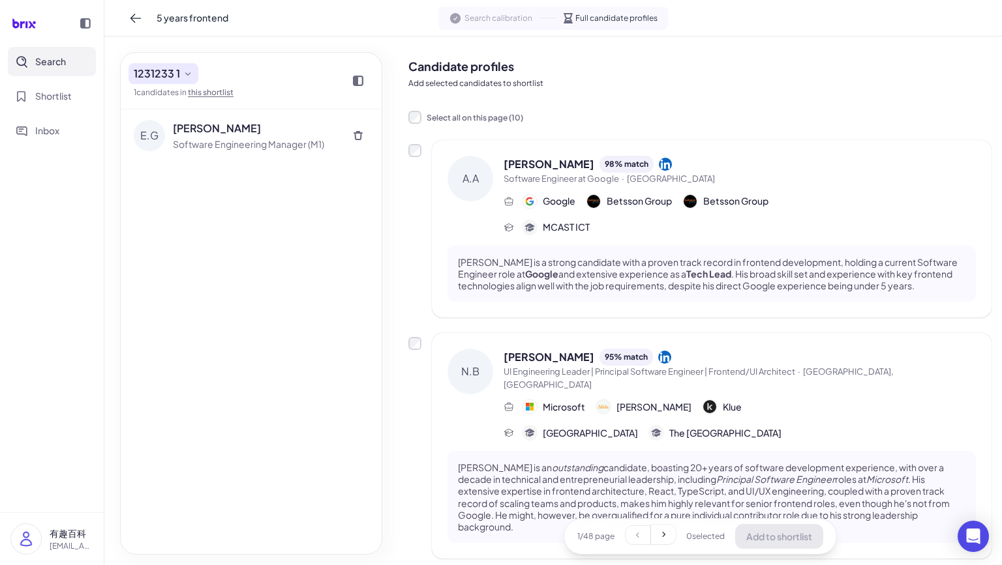
click at [182, 83] on button "1231233 1" at bounding box center [163, 73] width 70 height 21
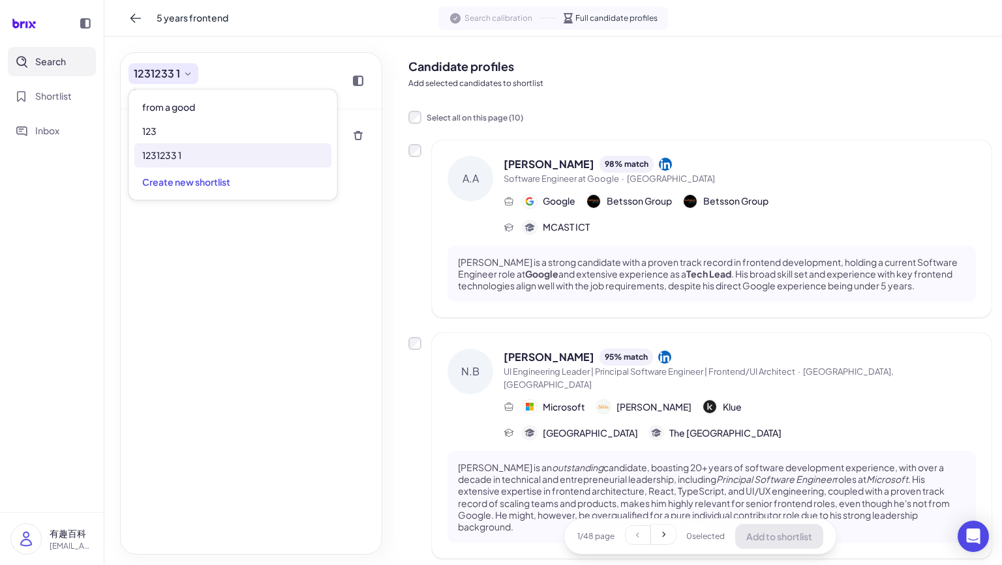
click at [183, 77] on icon at bounding box center [188, 73] width 10 height 10
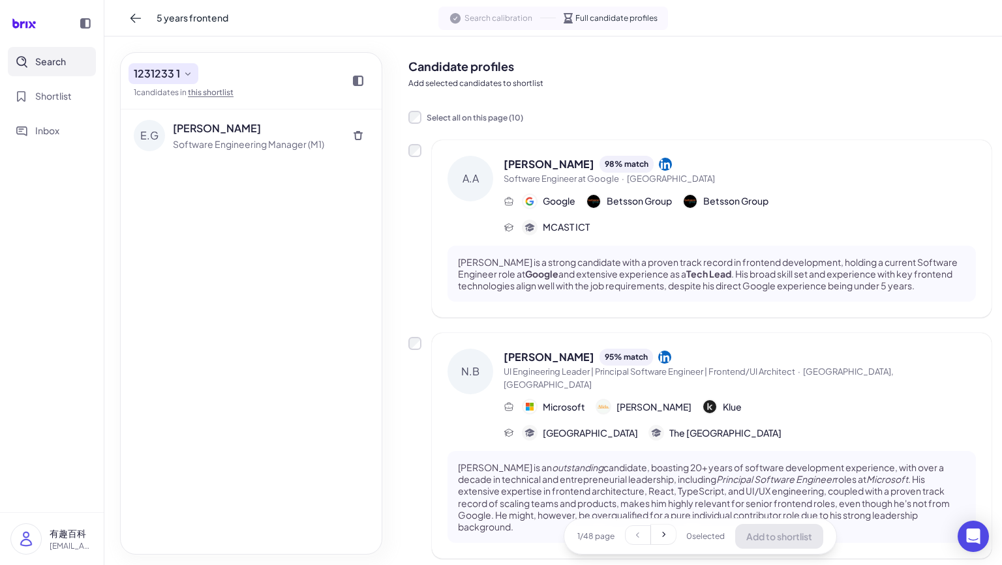
click at [180, 78] on button "1231233 1" at bounding box center [163, 73] width 70 height 21
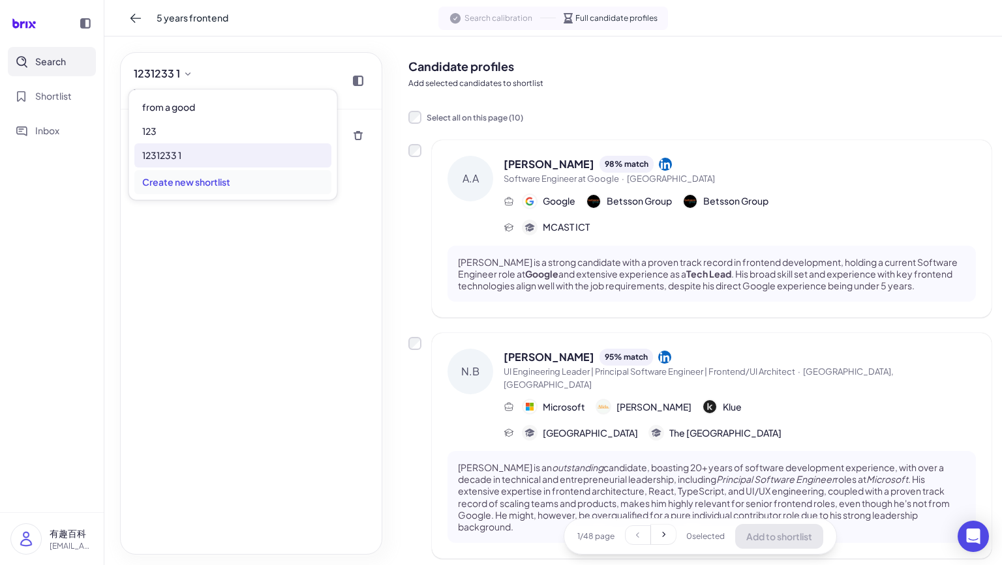
click at [187, 175] on div "Create new shortlist" at bounding box center [232, 182] width 197 height 24
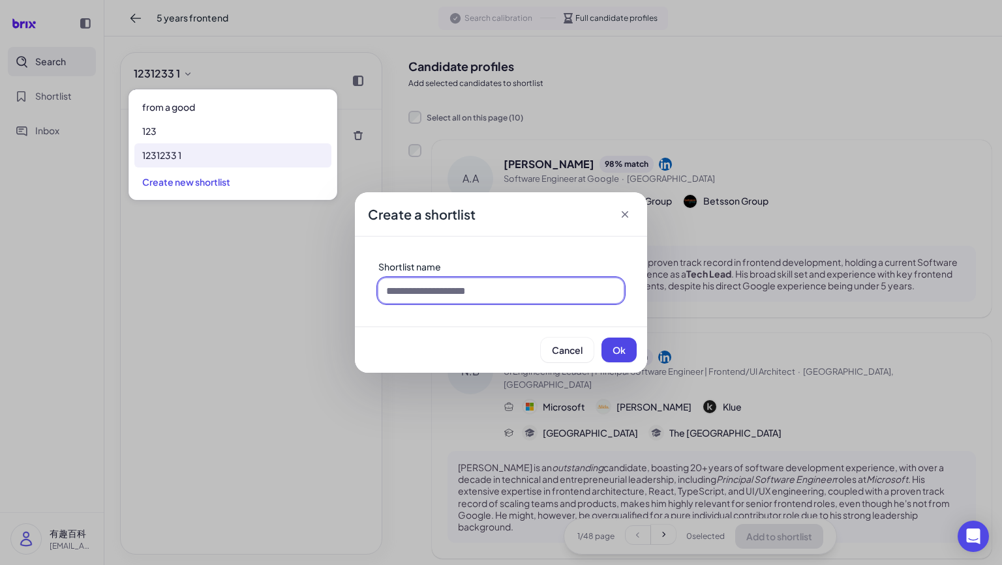
click at [466, 292] on input at bounding box center [500, 290] width 245 height 25
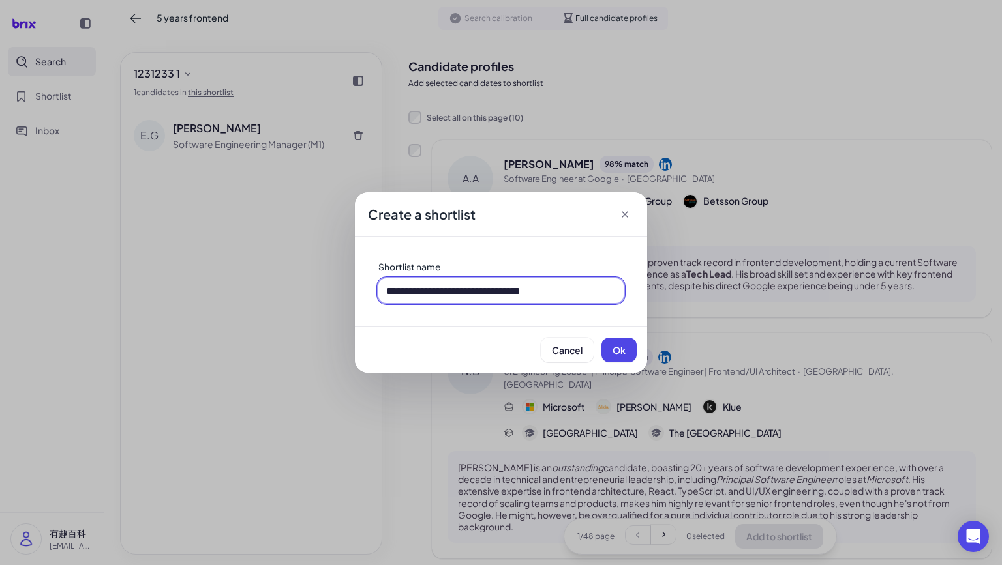
scroll to position [0, 29]
type input "**********"
click at [625, 351] on span "Ok" at bounding box center [618, 350] width 13 height 12
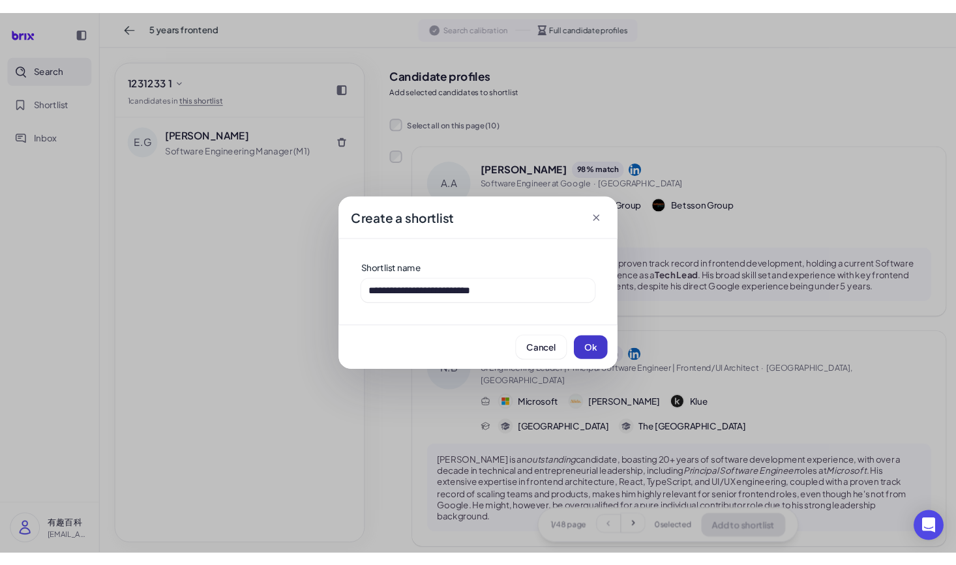
scroll to position [0, 0]
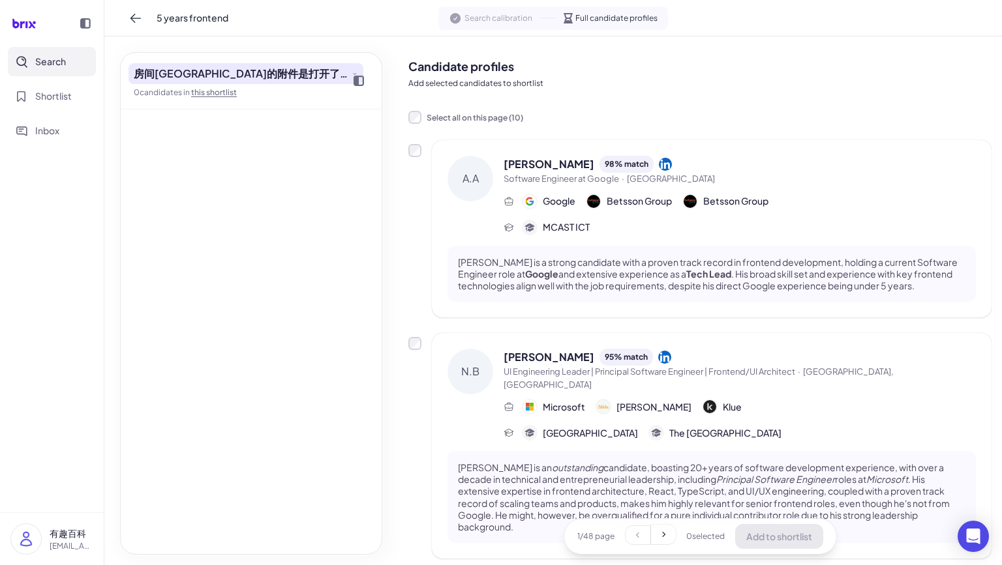
click at [317, 71] on span "房间[GEOGRAPHIC_DATA]的附件是打开了发生的接口方式发射点发射点方法" at bounding box center [241, 74] width 215 height 16
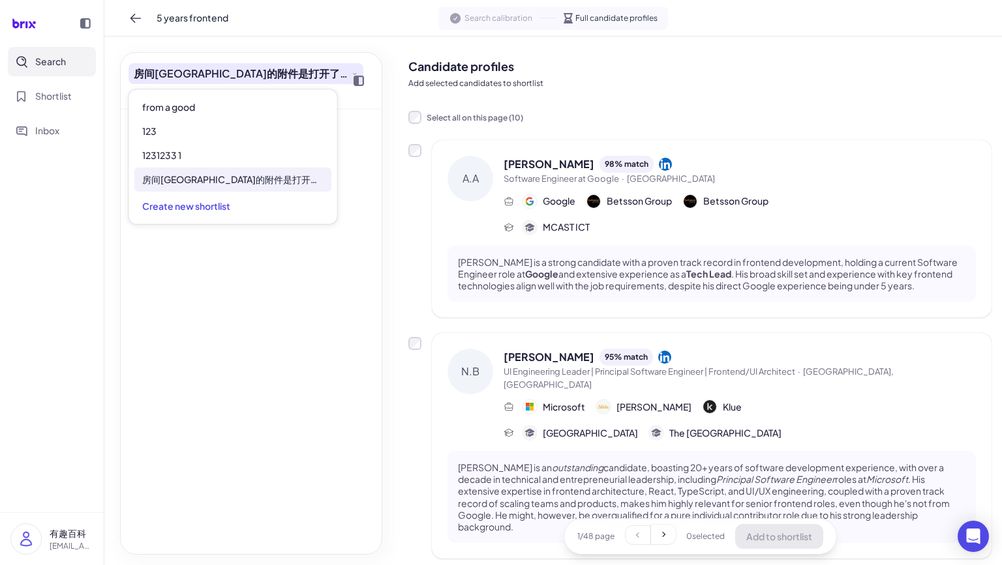
click at [317, 71] on span "房间[GEOGRAPHIC_DATA]的附件是打开了发生的接口方式发射点发射点方法" at bounding box center [241, 74] width 215 height 16
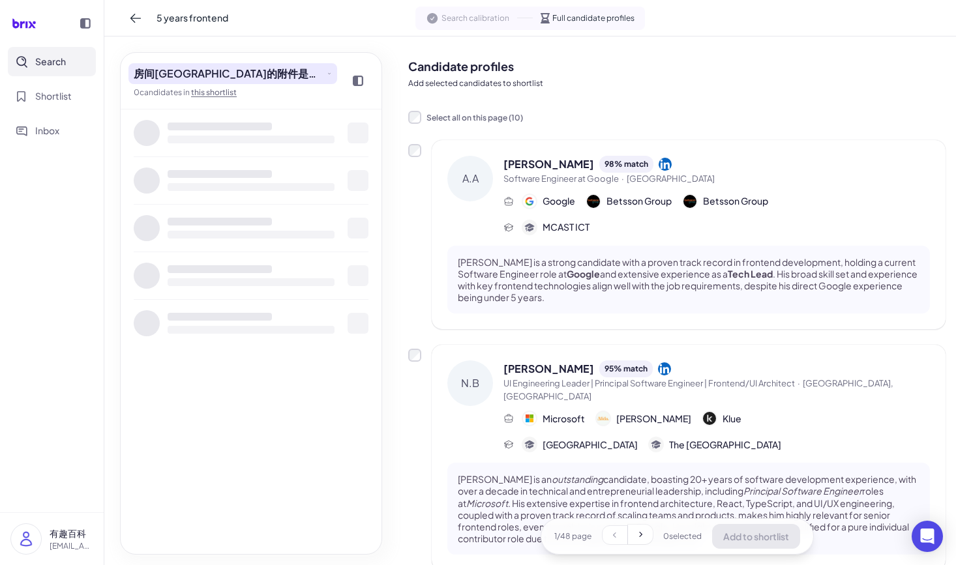
click at [300, 68] on span "房间[GEOGRAPHIC_DATA]的附件是打开了发生的接口方式发射点发射点方法" at bounding box center [229, 74] width 190 height 16
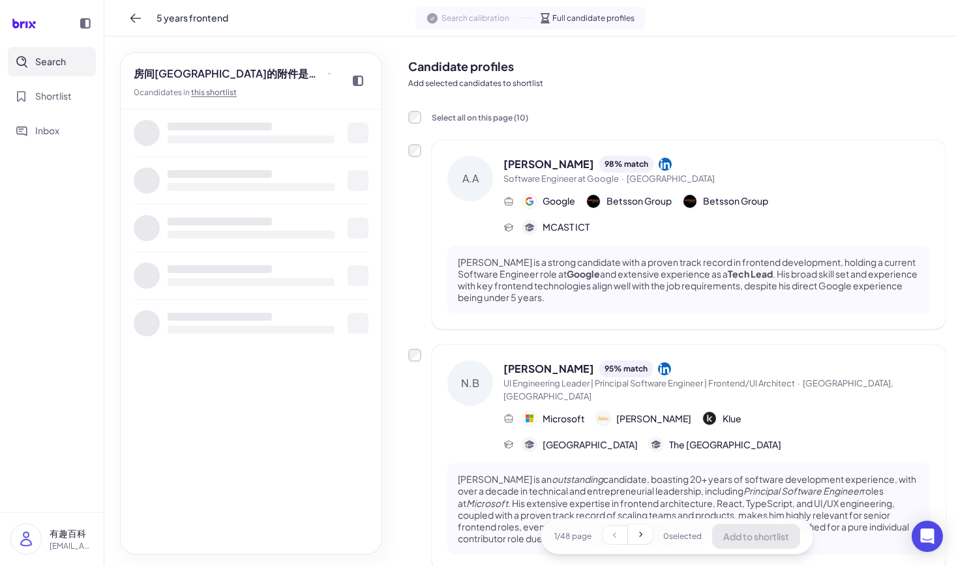
click at [258, 365] on div at bounding box center [251, 332] width 261 height 445
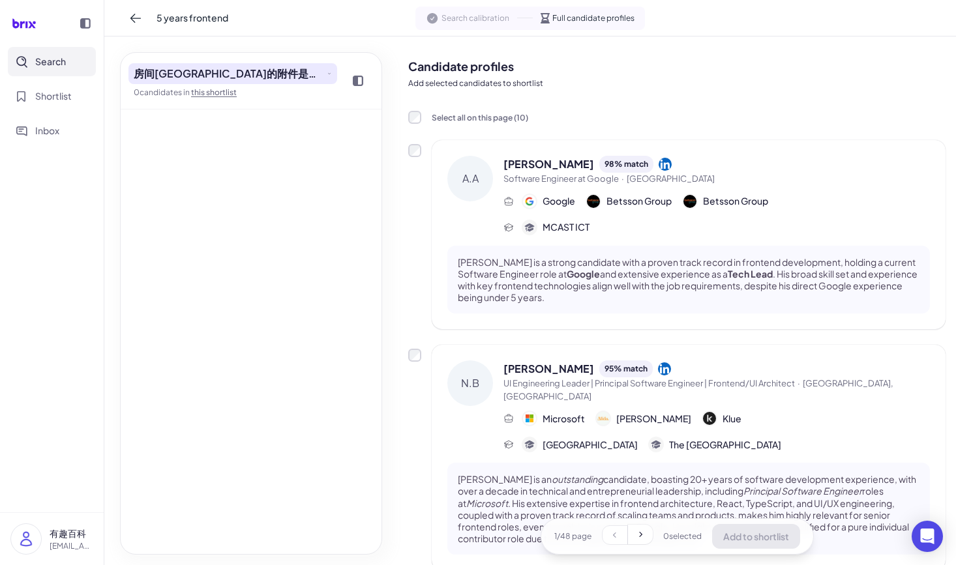
click at [240, 81] on span "房间[GEOGRAPHIC_DATA]的附件是打开了发生的接口方式发射点发射点方法" at bounding box center [229, 74] width 190 height 16
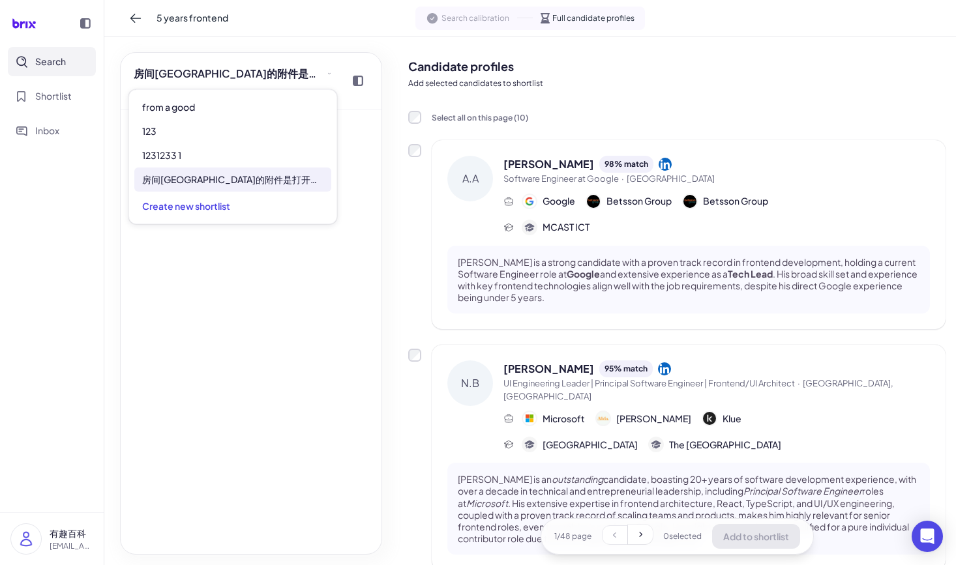
click at [408, 264] on div "A.A Alan Agius 98 % match Software Engineer at Google · Malta Google Betsson Gr…" at bounding box center [676, 234] width 537 height 189
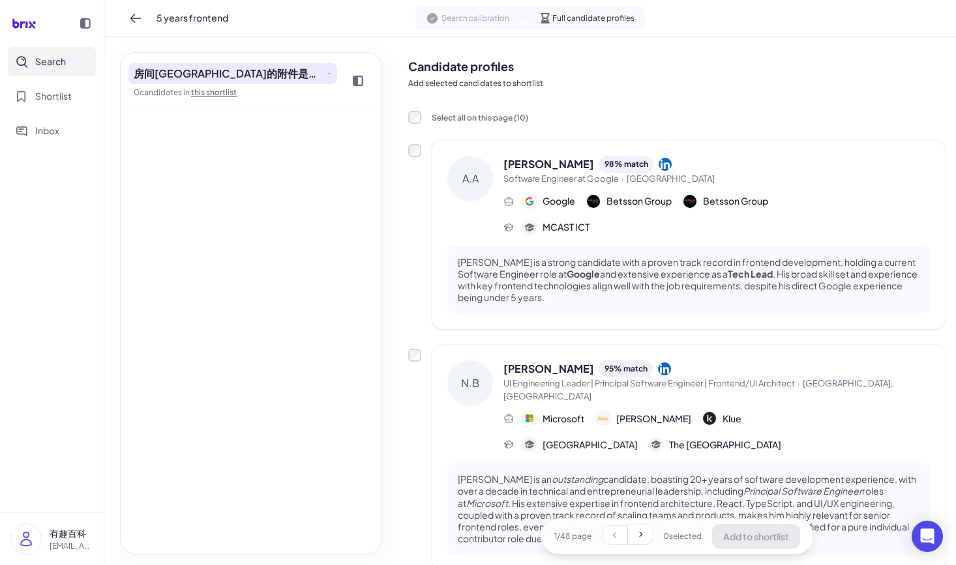
click at [312, 67] on span "房间[GEOGRAPHIC_DATA]的附件是打开了发生的接口方式发射点发射点方法" at bounding box center [229, 74] width 190 height 16
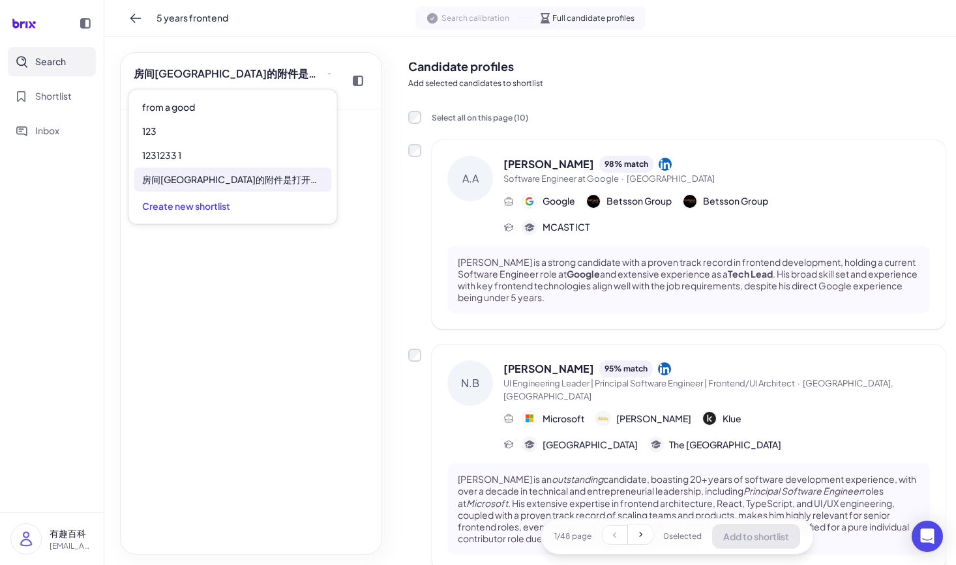
click at [276, 337] on div at bounding box center [251, 332] width 261 height 445
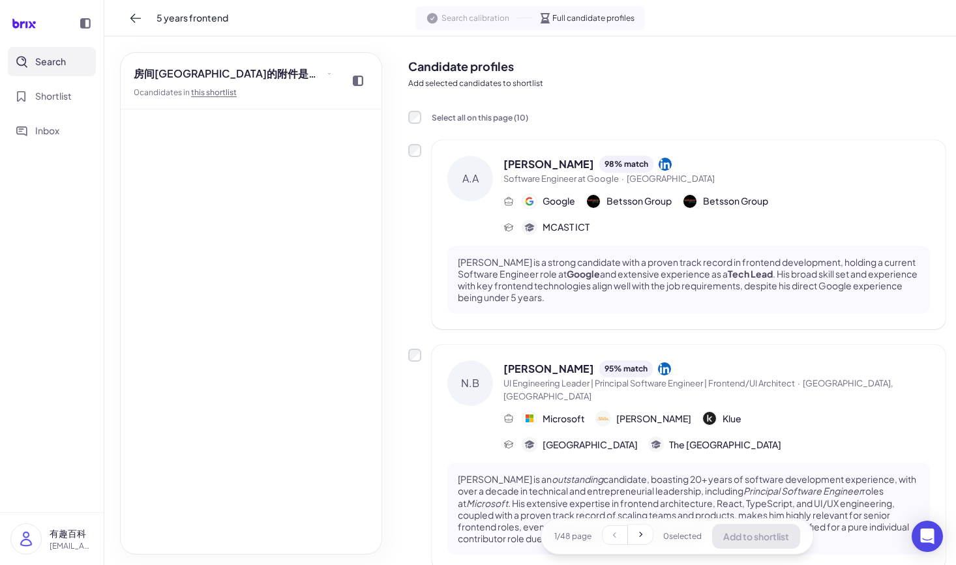
click at [421, 121] on label "Select all on this page ( 10 )" at bounding box center [468, 117] width 120 height 14
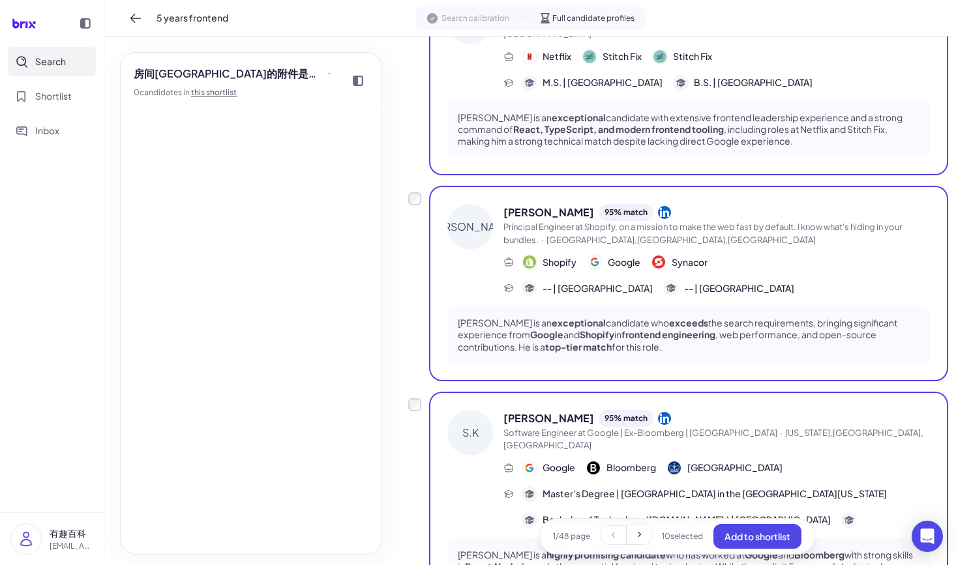
scroll to position [1735, 0]
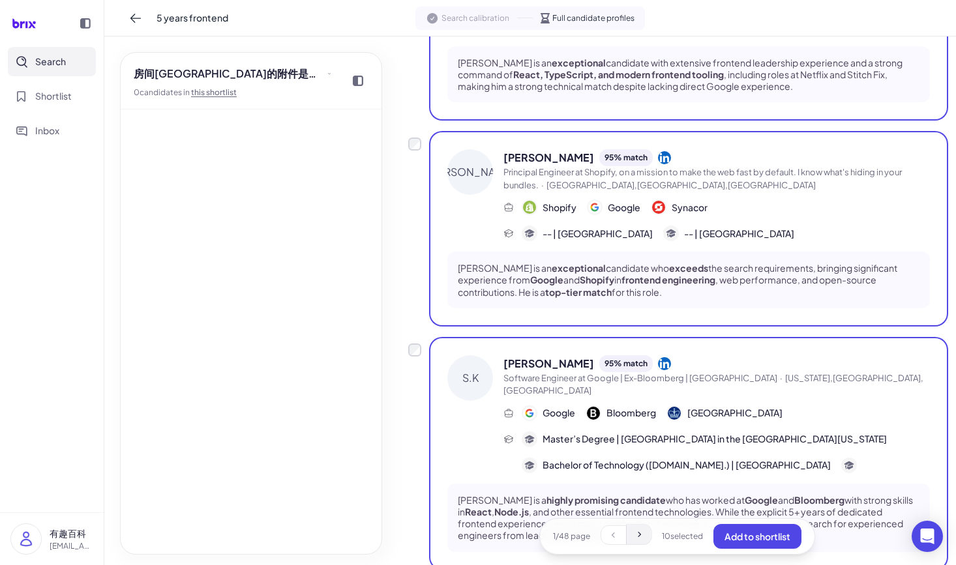
click at [641, 530] on button at bounding box center [639, 535] width 25 height 20
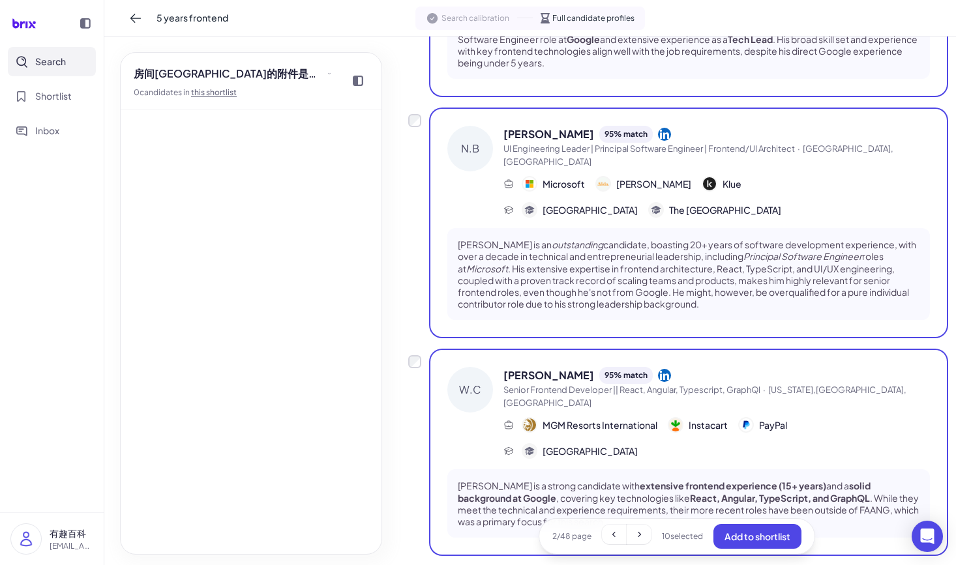
scroll to position [0, 0]
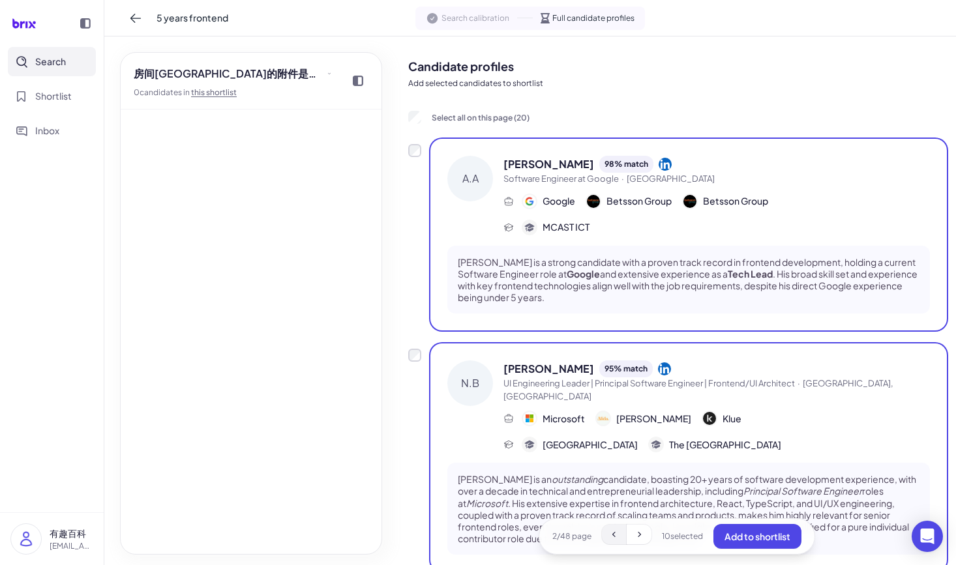
click at [604, 543] on button at bounding box center [614, 535] width 25 height 20
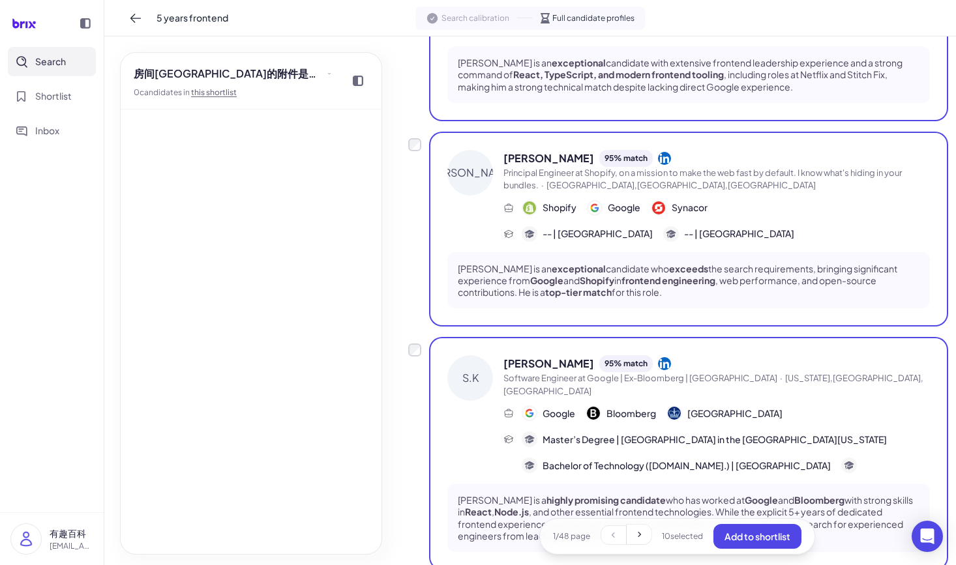
scroll to position [2208, 0]
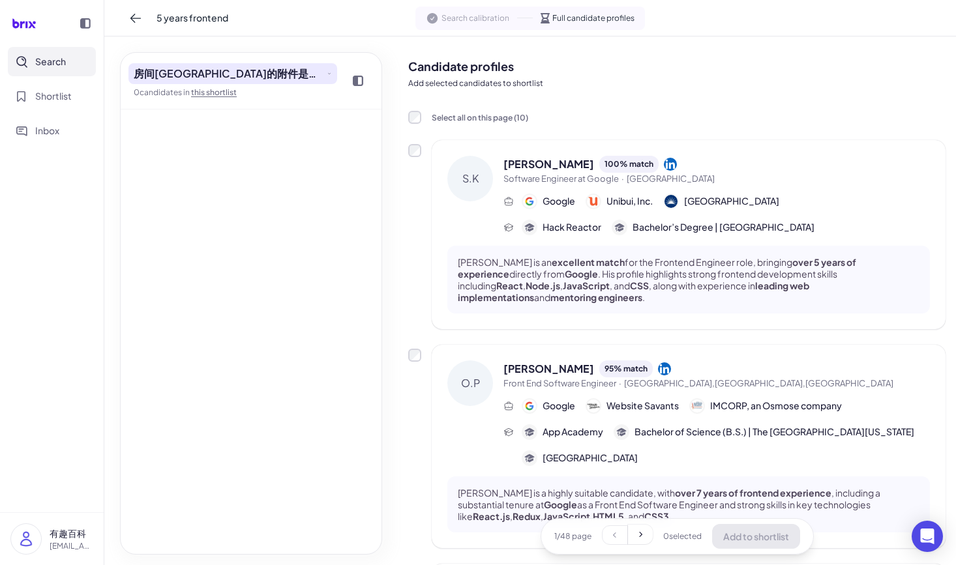
click at [237, 78] on span "房间[GEOGRAPHIC_DATA]的附件是打开了发生的接口方式发射点发射点方法" at bounding box center [229, 74] width 190 height 16
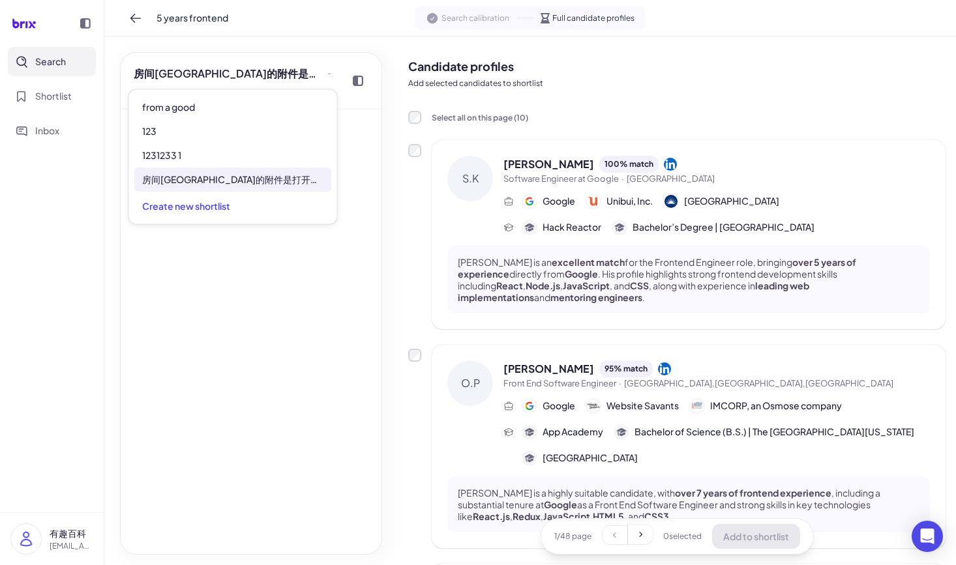
click at [254, 275] on div at bounding box center [251, 332] width 261 height 445
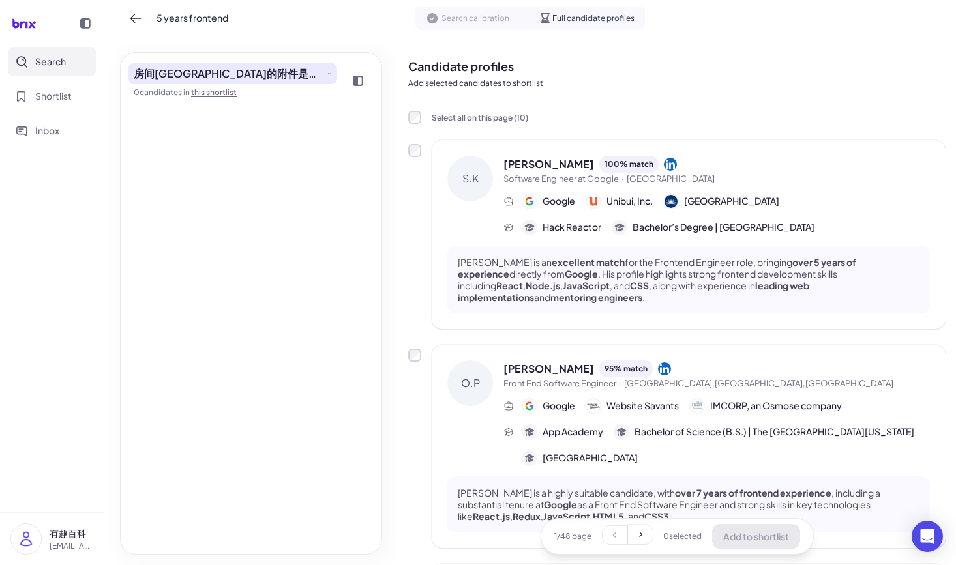
click at [287, 68] on span "房间[GEOGRAPHIC_DATA]的附件是打开了发生的接口方式发射点发射点方法" at bounding box center [229, 74] width 190 height 16
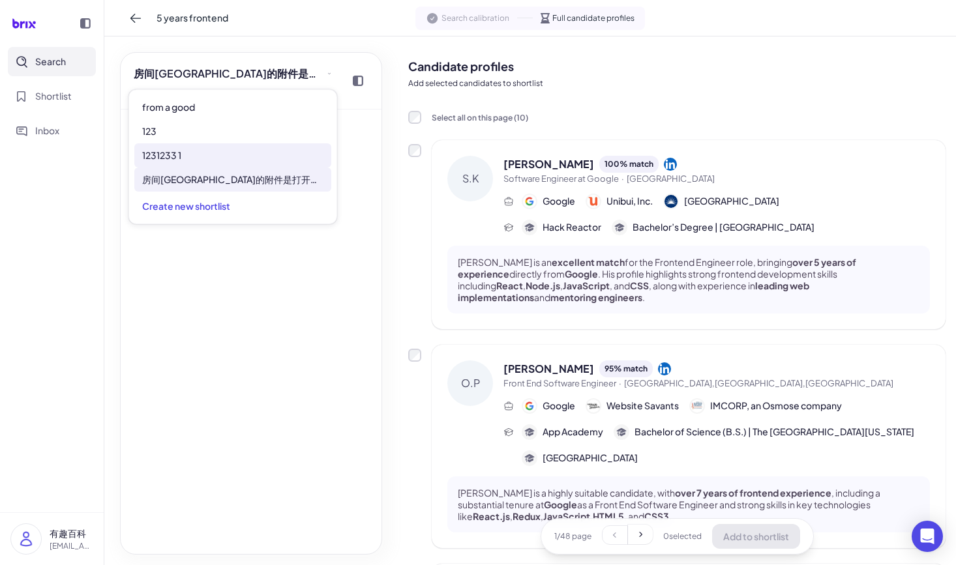
click at [210, 157] on div "1231233 1" at bounding box center [232, 155] width 197 height 24
click at [206, 327] on div "[PERSON_NAME] Software Engineering Manager (M1)" at bounding box center [251, 332] width 261 height 445
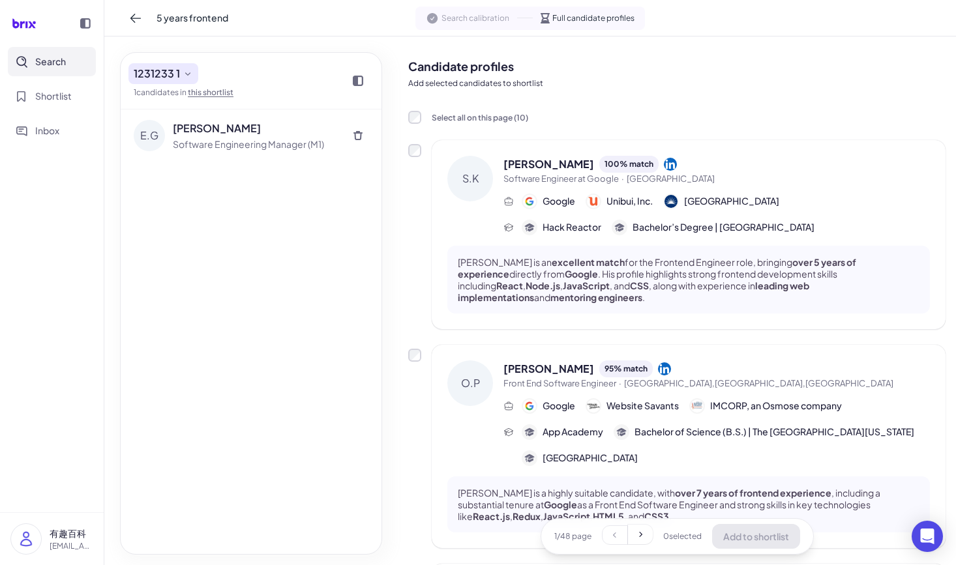
click at [178, 72] on span "1231233 1" at bounding box center [157, 74] width 46 height 16
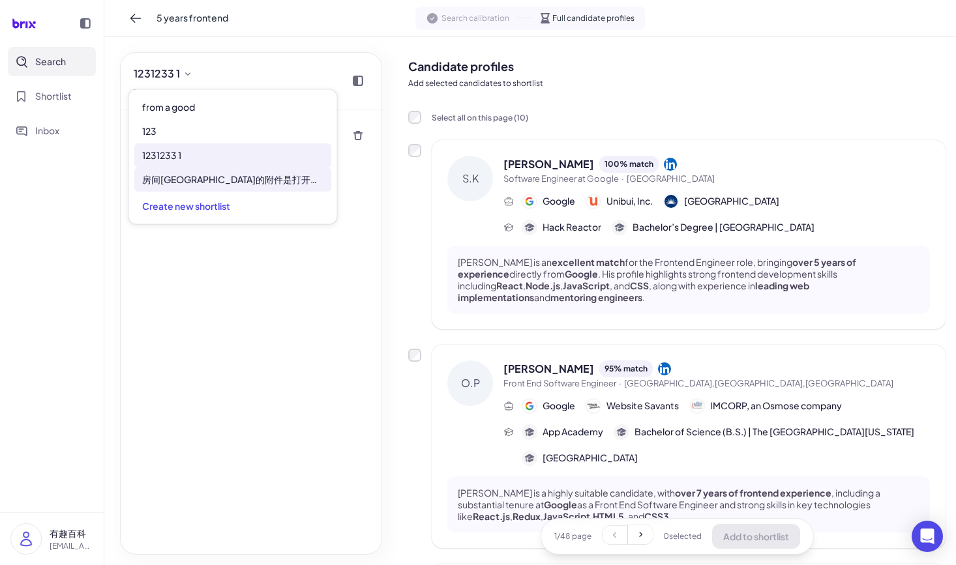
click at [228, 174] on span "房间[GEOGRAPHIC_DATA]的附件是打开了发生的接口方式发射点发射点方法" at bounding box center [232, 180] width 181 height 14
click at [214, 331] on div at bounding box center [251, 332] width 261 height 445
